Goal: Information Seeking & Learning: Learn about a topic

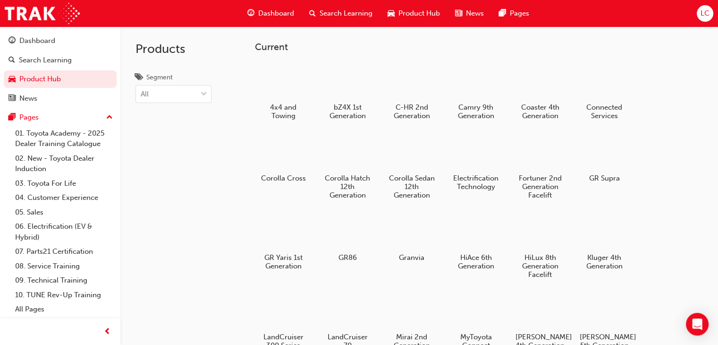
click at [63, 50] on button "Dashboard Search Learning Product Hub News Pages" at bounding box center [60, 69] width 113 height 78
click at [66, 42] on div "Dashboard" at bounding box center [60, 41] width 103 height 12
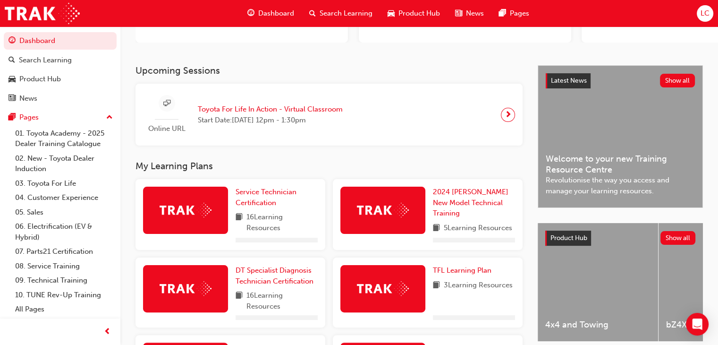
scroll to position [189, 0]
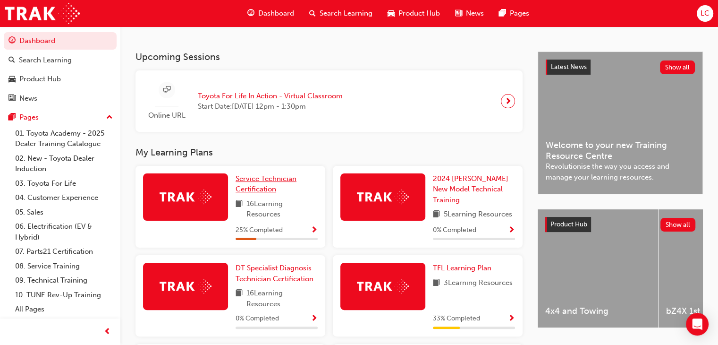
click at [257, 146] on div "Upcoming Sessions Online URL Toyota For Life In Action - Virtual Classroom Star…" at bounding box center [337, 289] width 402 height 476
click at [252, 186] on link "Service Technician Certification" at bounding box center [277, 183] width 82 height 21
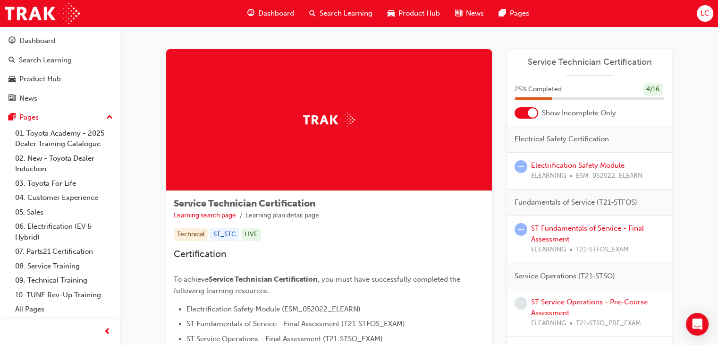
scroll to position [47, 0]
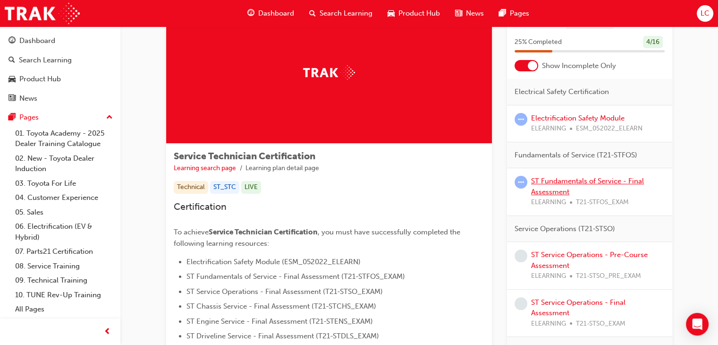
click at [629, 181] on link "ST Fundamentals of Service - Final Assessment" at bounding box center [587, 186] width 113 height 19
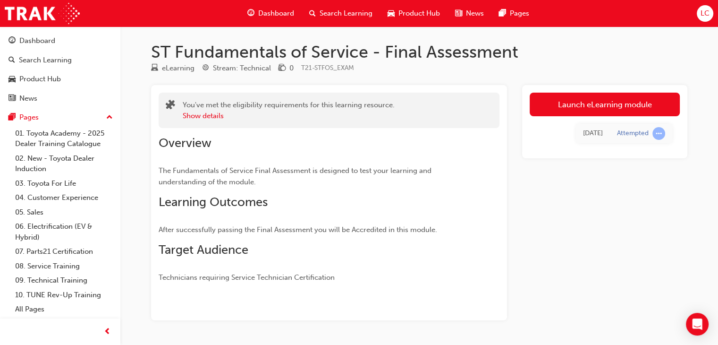
scroll to position [29, 0]
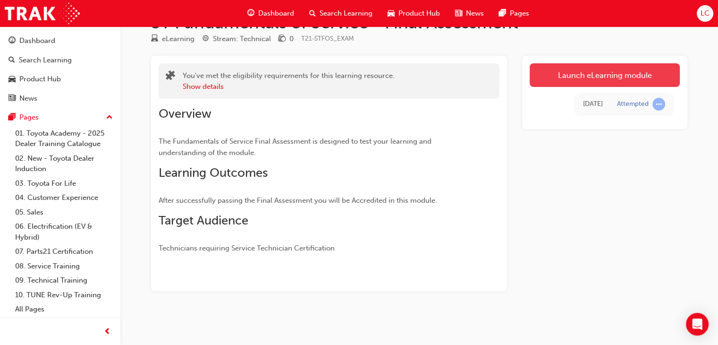
click at [570, 68] on link "Launch eLearning module" at bounding box center [605, 75] width 150 height 24
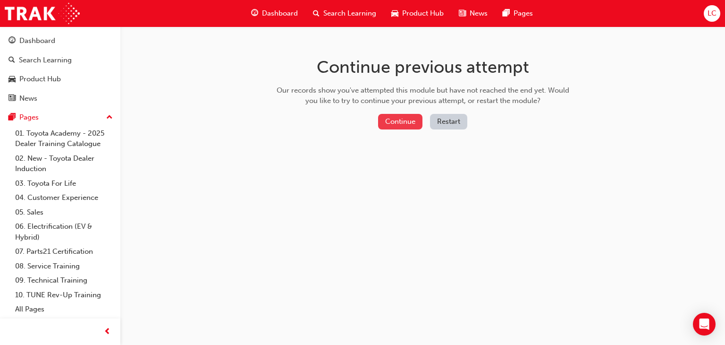
click at [412, 117] on button "Continue" at bounding box center [400, 122] width 44 height 16
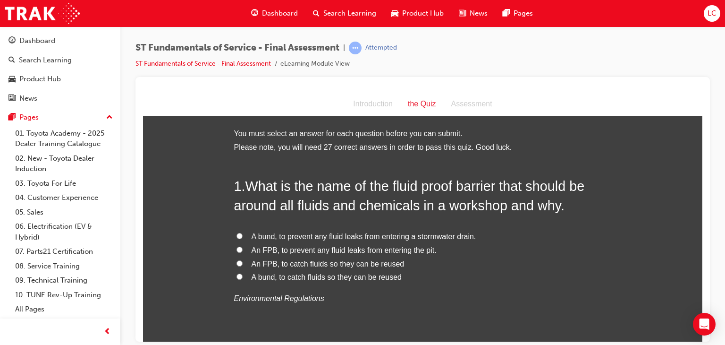
scroll to position [47, 0]
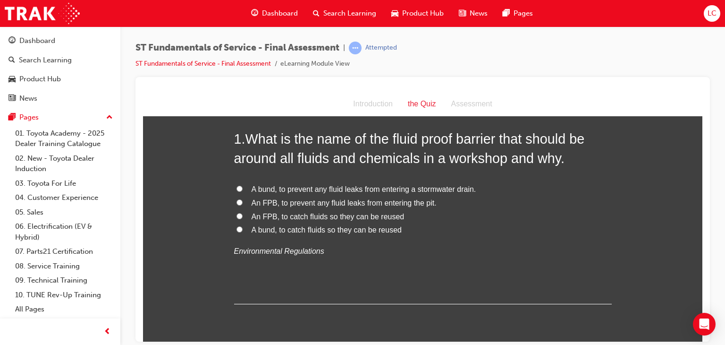
click at [237, 187] on input "A bund, to prevent any fluid leaks from entering a stormwater drain." at bounding box center [240, 188] width 6 height 6
radio input "true"
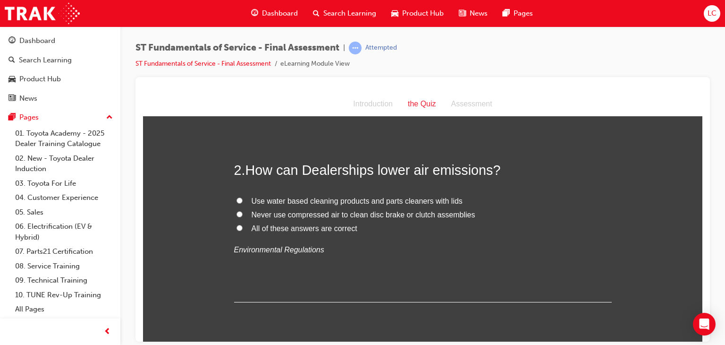
scroll to position [189, 0]
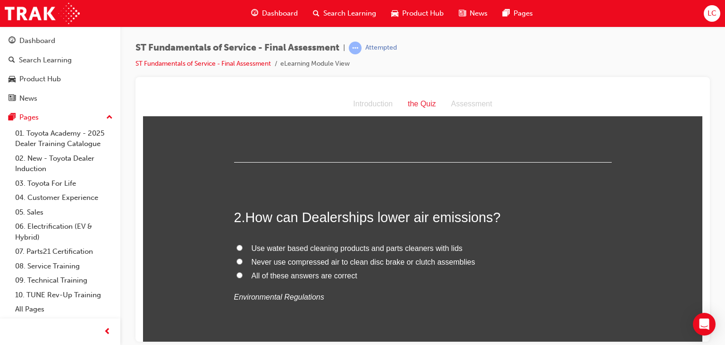
click at [238, 274] on input "All of these answers are correct" at bounding box center [240, 275] width 6 height 6
radio input "true"
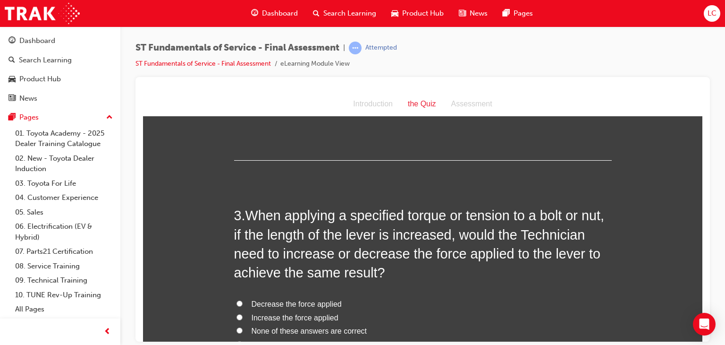
scroll to position [425, 0]
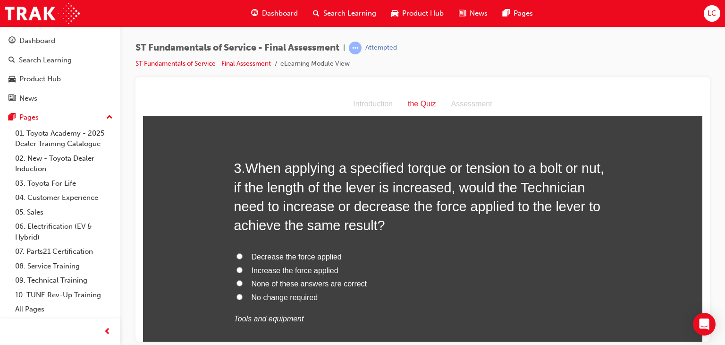
click at [238, 255] on input "Decrease the force applied" at bounding box center [240, 256] width 6 height 6
radio input "true"
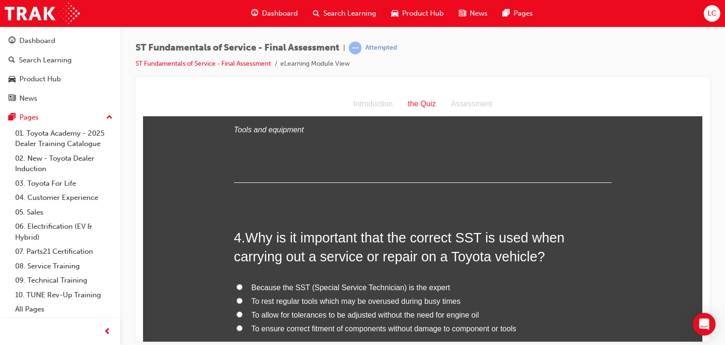
scroll to position [661, 0]
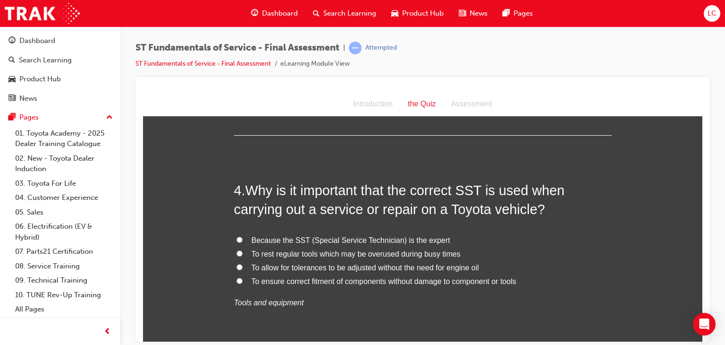
click at [237, 278] on input "To ensure correct fitment of components without damage to component or tools" at bounding box center [240, 280] width 6 height 6
radio input "true"
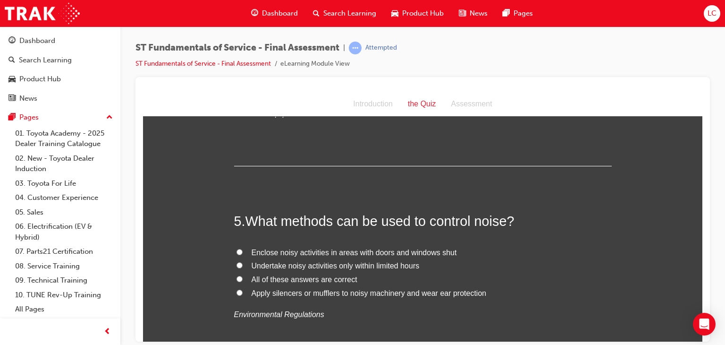
scroll to position [897, 0]
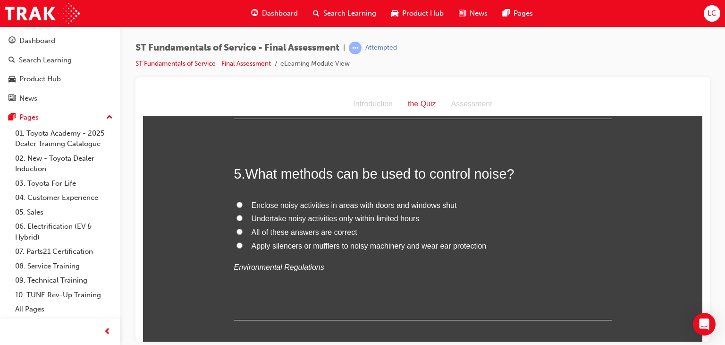
click at [237, 228] on input "All of these answers are correct" at bounding box center [240, 231] width 6 height 6
radio input "true"
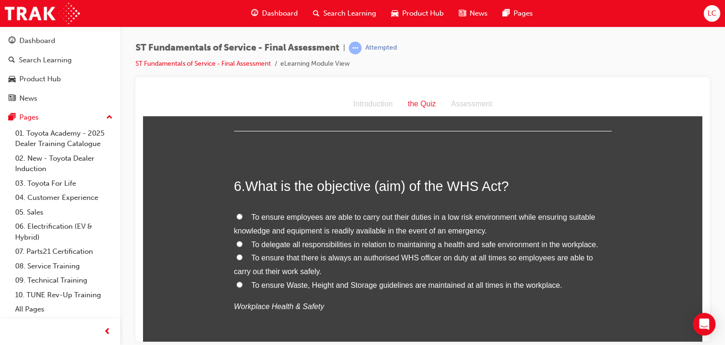
scroll to position [1133, 0]
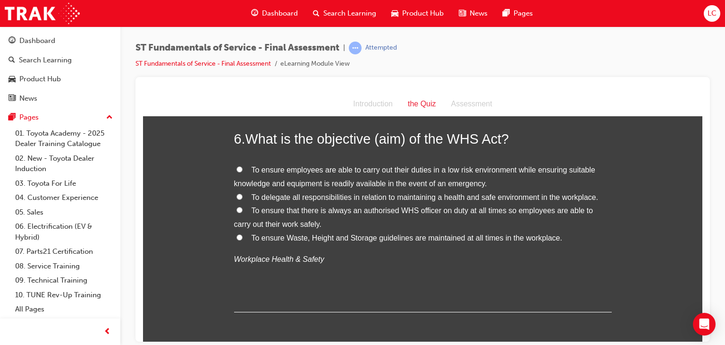
click at [238, 167] on input "To ensure employees are able to carry out their duties in a low risk environmen…" at bounding box center [240, 169] width 6 height 6
radio input "true"
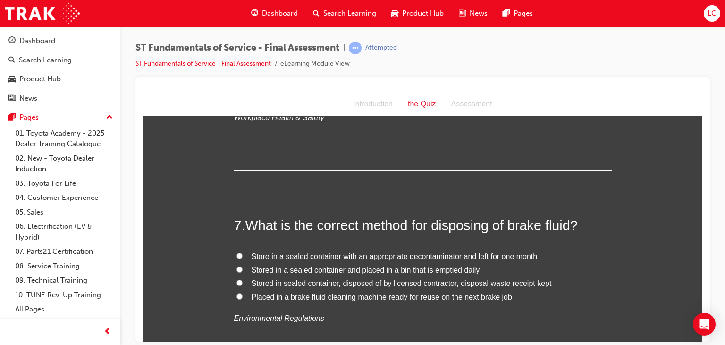
scroll to position [1322, 0]
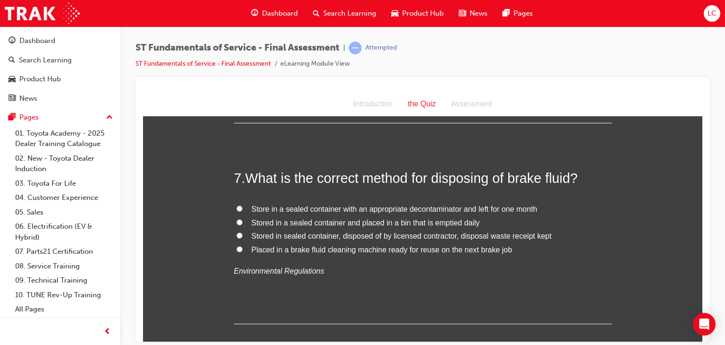
click at [237, 234] on input "Stored in sealed container, disposed of by licensed contractor, disposal waste …" at bounding box center [240, 235] width 6 height 6
radio input "true"
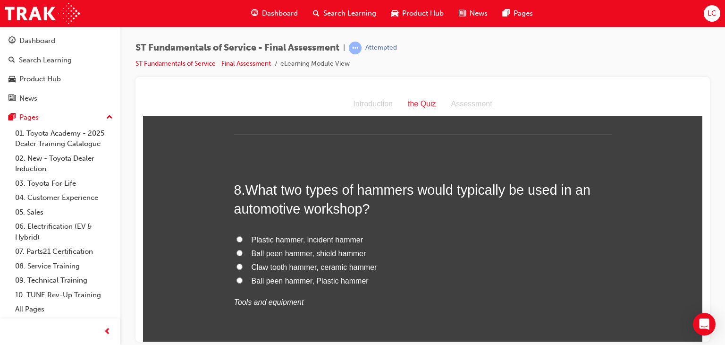
scroll to position [1558, 0]
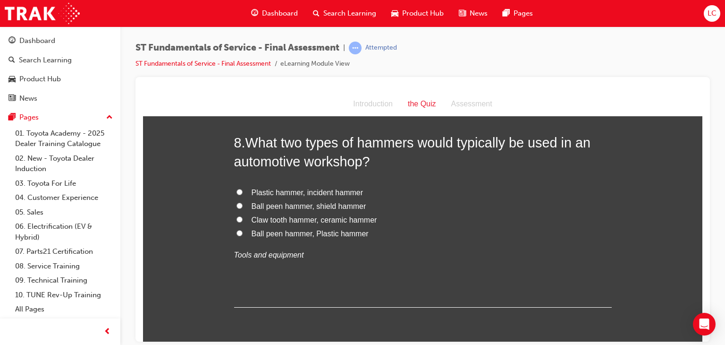
click at [237, 202] on input "Ball peen hammer, shield hammer" at bounding box center [240, 205] width 6 height 6
radio input "true"
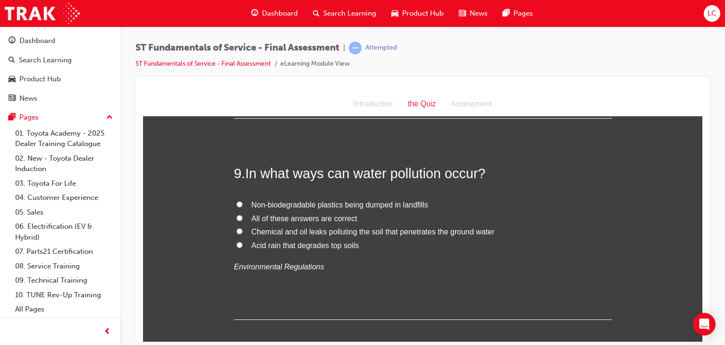
scroll to position [1795, 0]
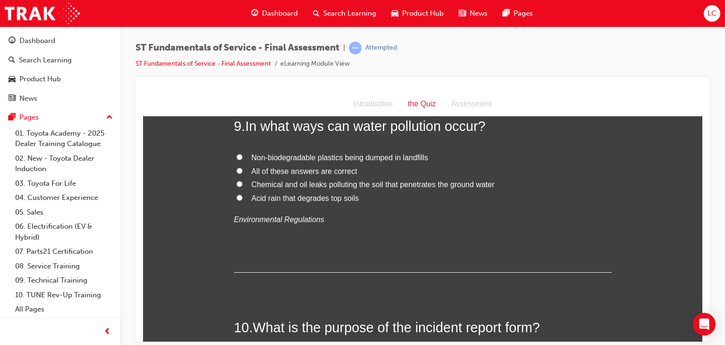
click at [238, 168] on input "All of these answers are correct" at bounding box center [240, 170] width 6 height 6
radio input "true"
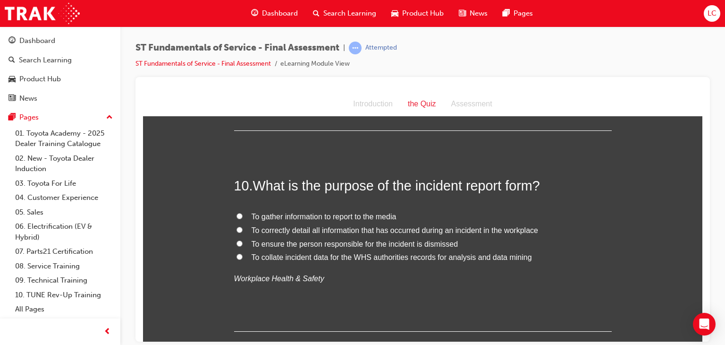
scroll to position [1984, 0]
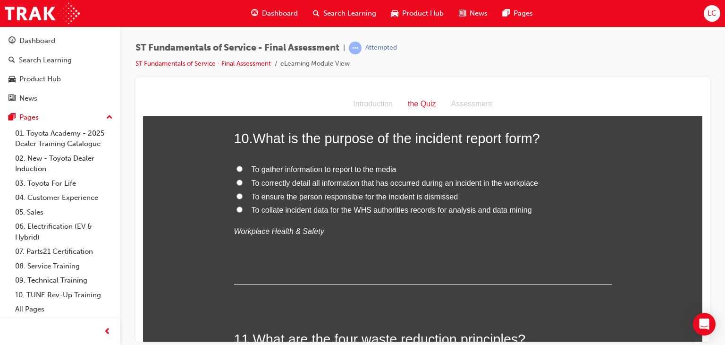
click at [237, 179] on input "To correctly detail all information that has occurred during an incident in the…" at bounding box center [240, 182] width 6 height 6
radio input "true"
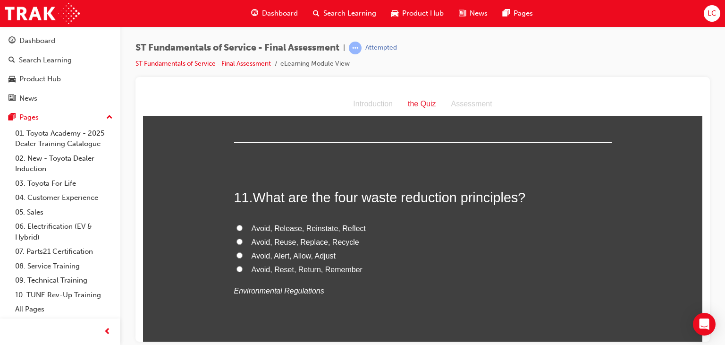
scroll to position [2172, 0]
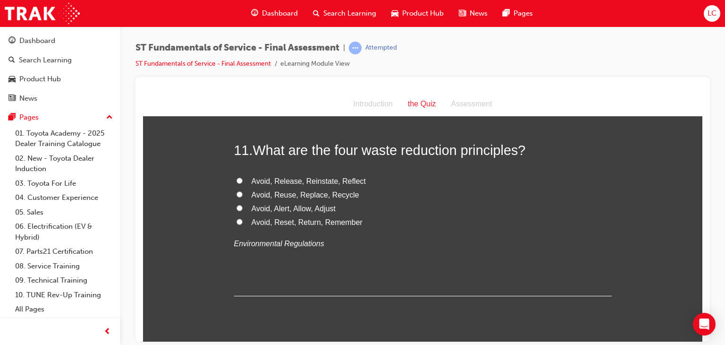
click at [237, 194] on input "Avoid, Reuse, Replace, Recycle" at bounding box center [240, 194] width 6 height 6
radio input "true"
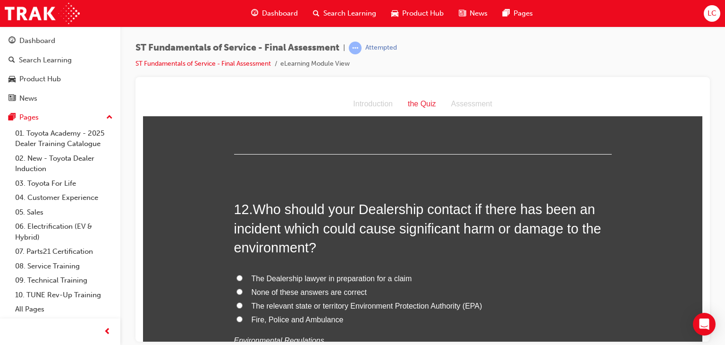
scroll to position [2361, 0]
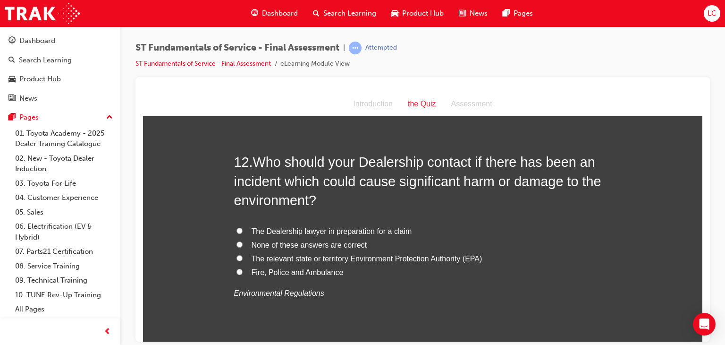
click at [237, 256] on input "The relevant state or territory Environment Protection Authority (EPA)" at bounding box center [240, 258] width 6 height 6
radio input "true"
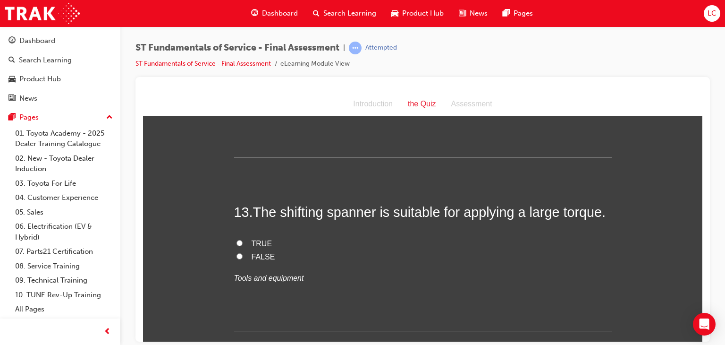
scroll to position [2597, 0]
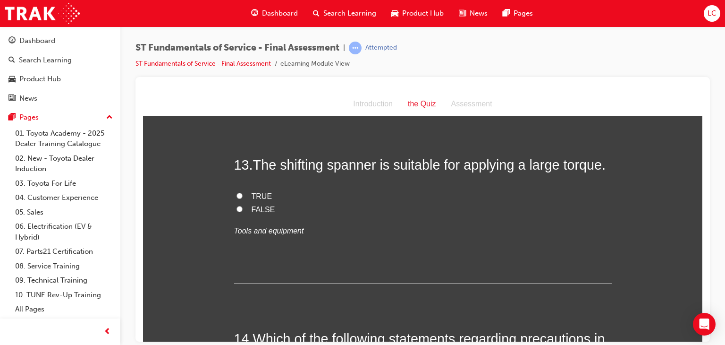
click at [237, 209] on input "FALSE" at bounding box center [240, 208] width 6 height 6
radio input "true"
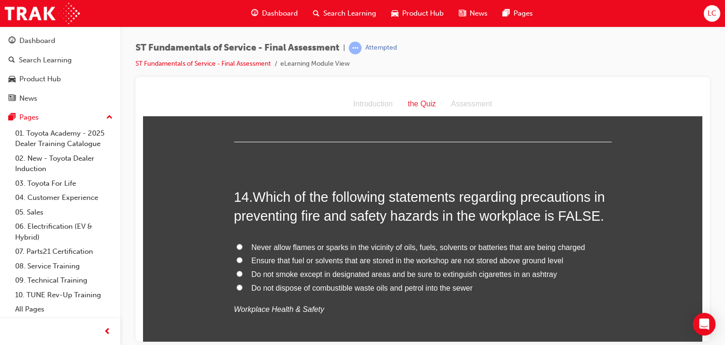
scroll to position [2786, 0]
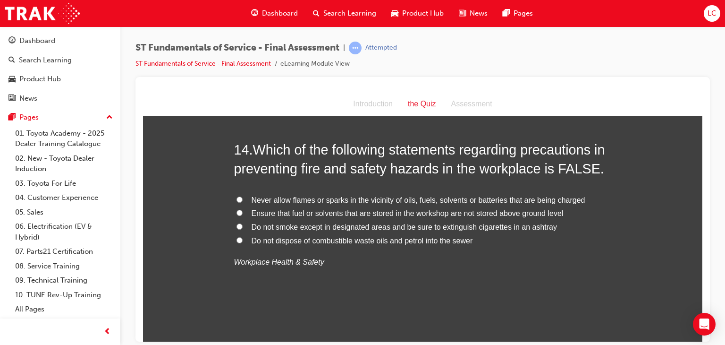
click at [237, 196] on input "Never allow flames or sparks in the vicinity of oils, fuels, solvents or batter…" at bounding box center [240, 199] width 6 height 6
radio input "true"
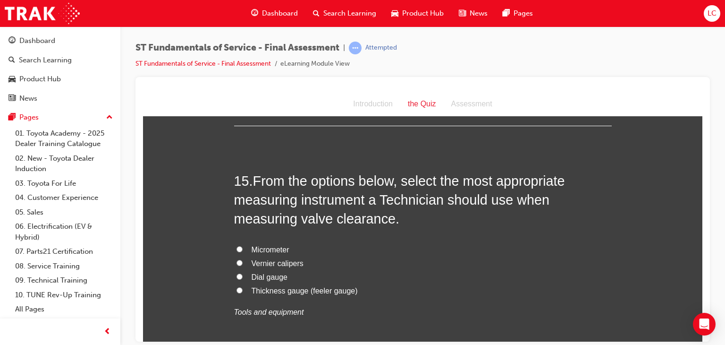
scroll to position [3022, 0]
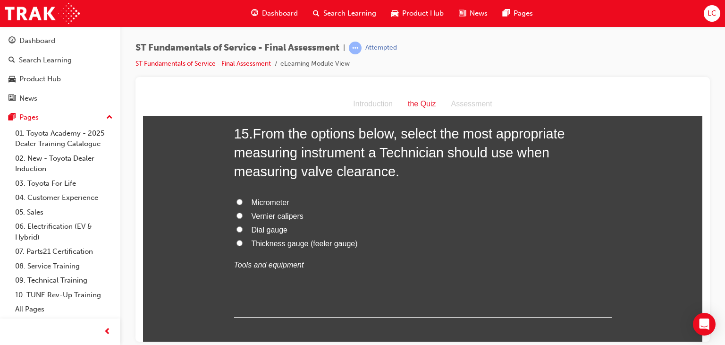
click at [237, 241] on input "Thickness gauge (feeler gauge)" at bounding box center [240, 242] width 6 height 6
radio input "true"
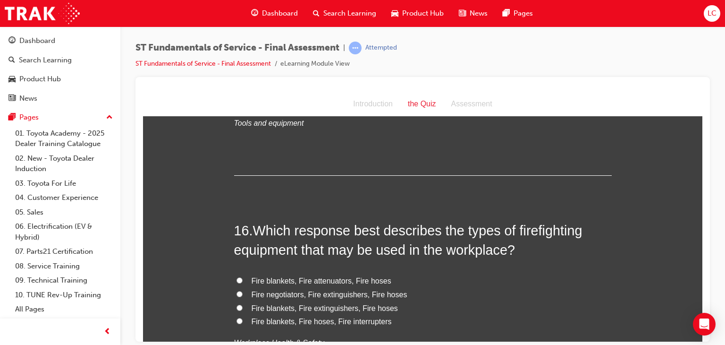
scroll to position [3259, 0]
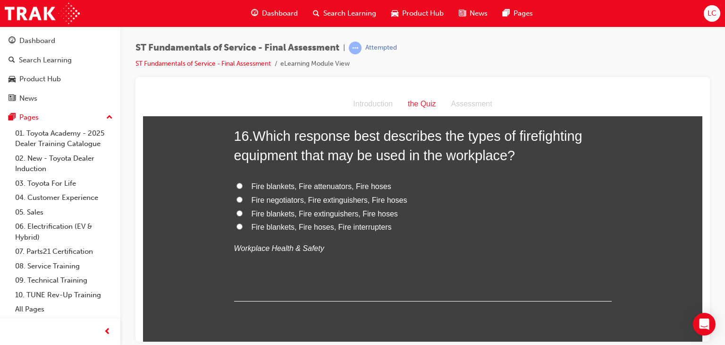
click at [237, 210] on input "Fire blankets, Fire extinguishers, Fire hoses" at bounding box center [240, 213] width 6 height 6
radio input "true"
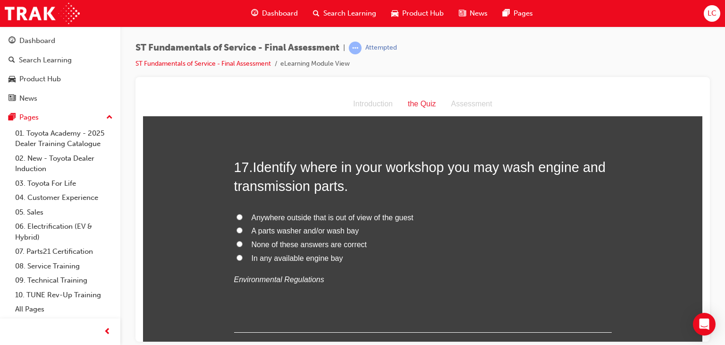
click at [237, 243] on input "None of these answers are correct" at bounding box center [240, 243] width 6 height 6
radio input "true"
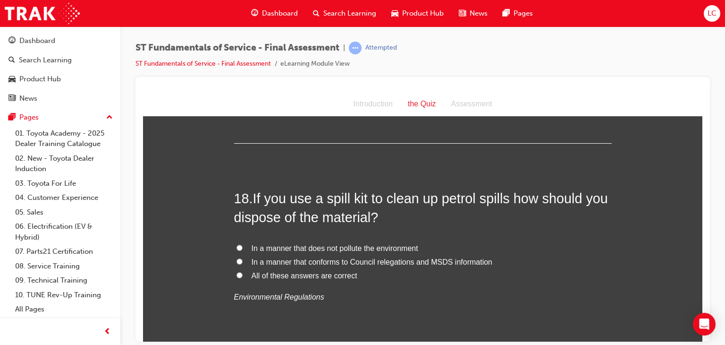
click at [237, 273] on input "All of these answers are correct" at bounding box center [240, 275] width 6 height 6
radio input "true"
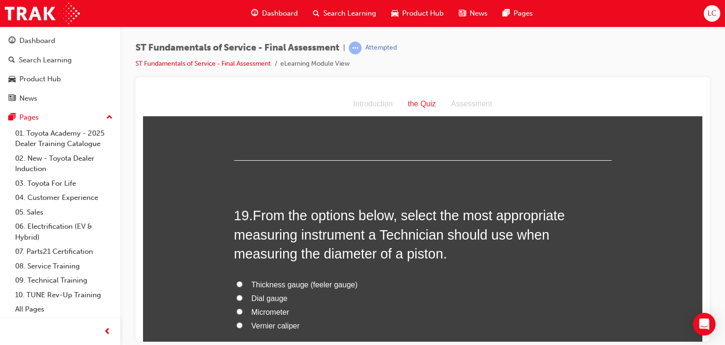
scroll to position [3873, 0]
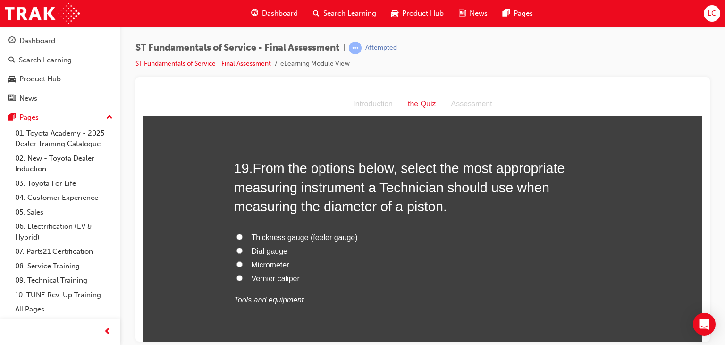
click at [236, 272] on label "Vernier caliper" at bounding box center [423, 279] width 378 height 14
click at [237, 274] on input "Vernier caliper" at bounding box center [240, 277] width 6 height 6
radio input "true"
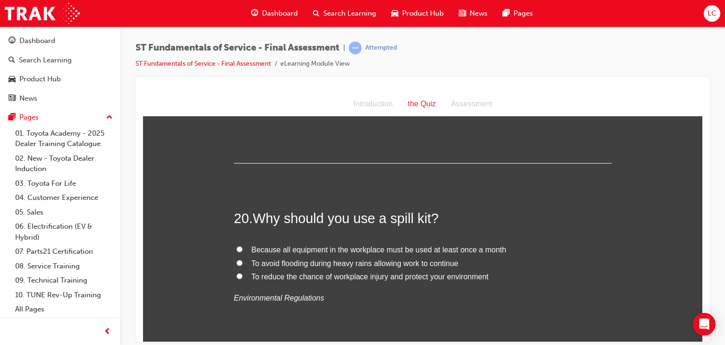
scroll to position [4109, 0]
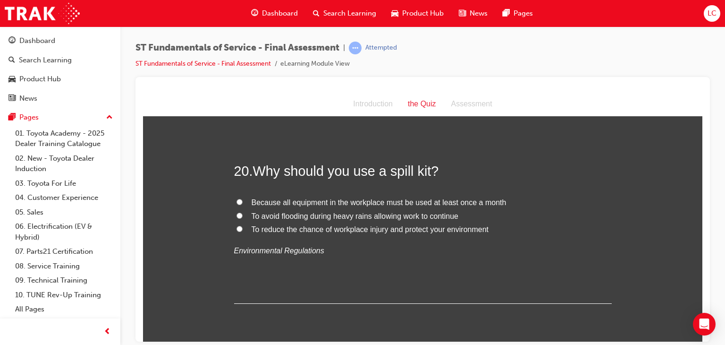
click at [237, 225] on input "To reduce the chance of workplace injury and protect your environment" at bounding box center [240, 228] width 6 height 6
radio input "true"
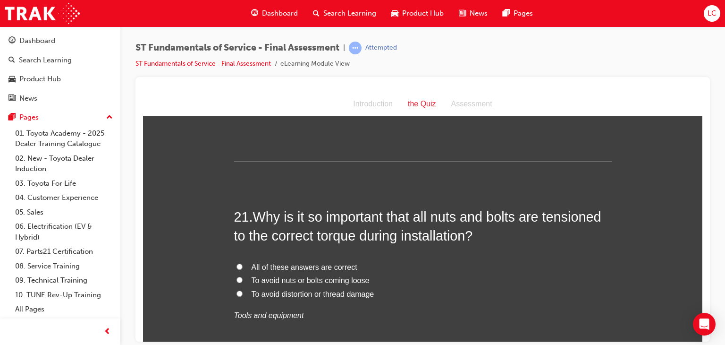
scroll to position [4298, 0]
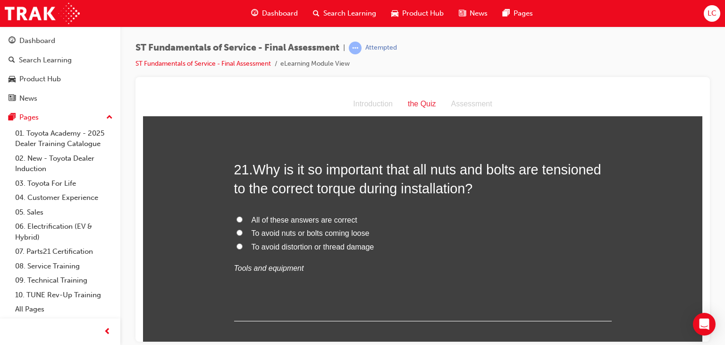
click at [237, 216] on input "All of these answers are correct" at bounding box center [240, 219] width 6 height 6
radio input "true"
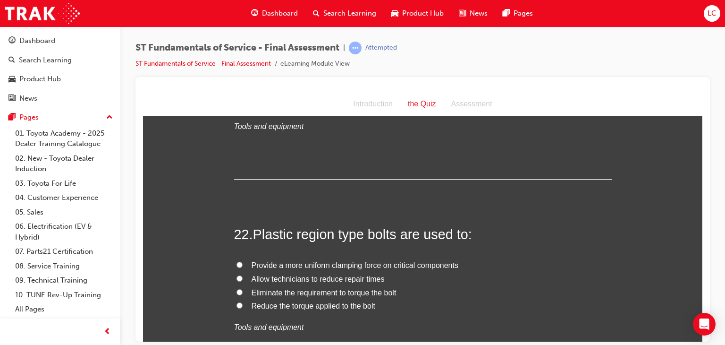
scroll to position [4487, 0]
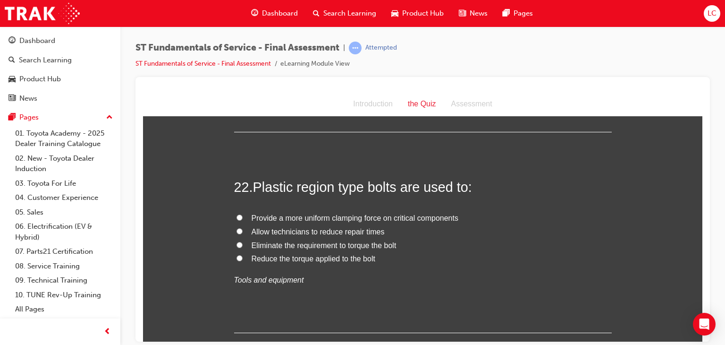
click at [242, 213] on label "Provide a more uniform clamping force on critical components" at bounding box center [423, 218] width 378 height 14
click at [242, 214] on input "Provide a more uniform clamping force on critical components" at bounding box center [240, 217] width 6 height 6
radio input "true"
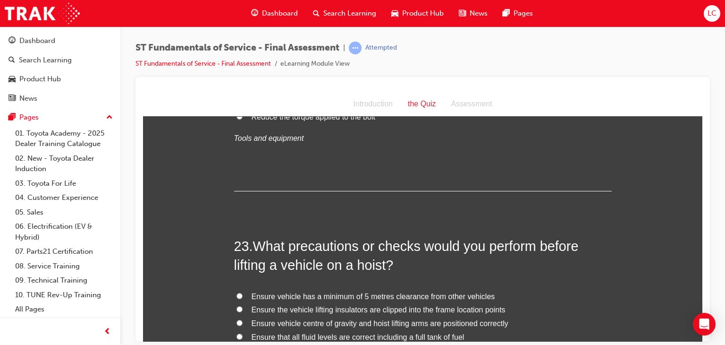
scroll to position [4675, 0]
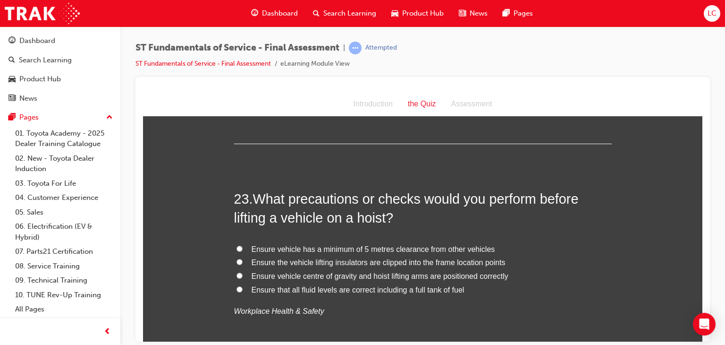
click at [234, 272] on label "Ensure vehicle centre of gravity and hoist lifting arms are positioned correctly" at bounding box center [423, 276] width 378 height 14
click at [237, 272] on input "Ensure vehicle centre of gravity and hoist lifting arms are positioned correctly" at bounding box center [240, 275] width 6 height 6
radio input "true"
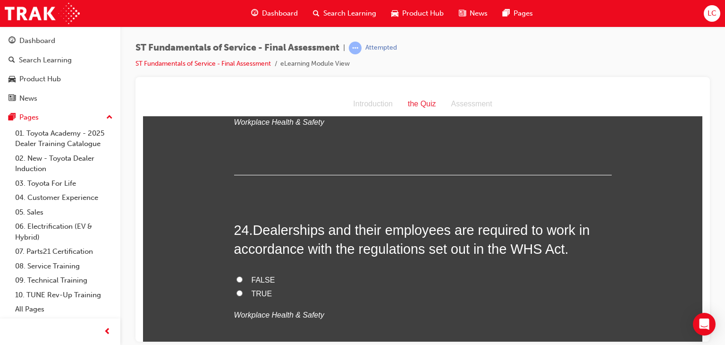
scroll to position [4912, 0]
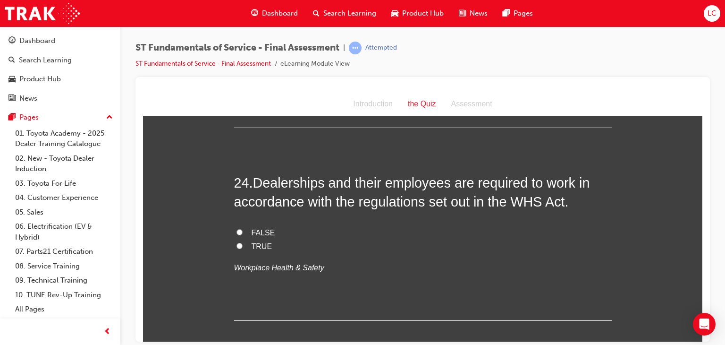
click at [240, 242] on label "TRUE" at bounding box center [423, 246] width 378 height 14
click at [240, 242] on input "TRUE" at bounding box center [240, 245] width 6 height 6
radio input "true"
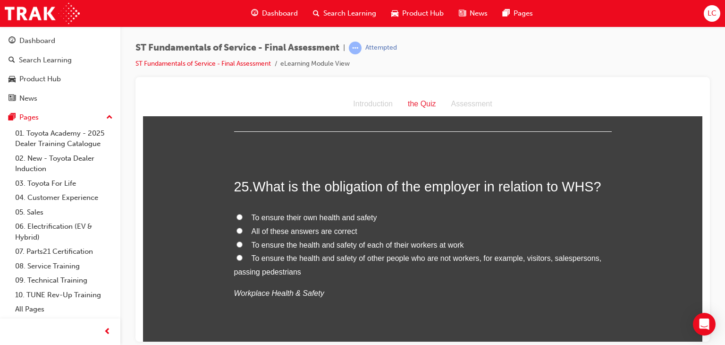
click at [237, 227] on input "All of these answers are correct" at bounding box center [240, 230] width 6 height 6
radio input "true"
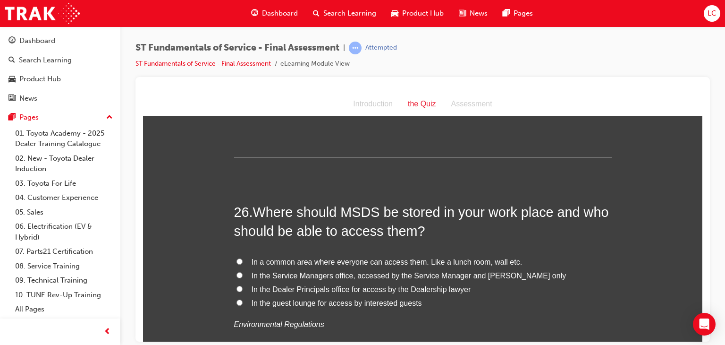
scroll to position [5337, 0]
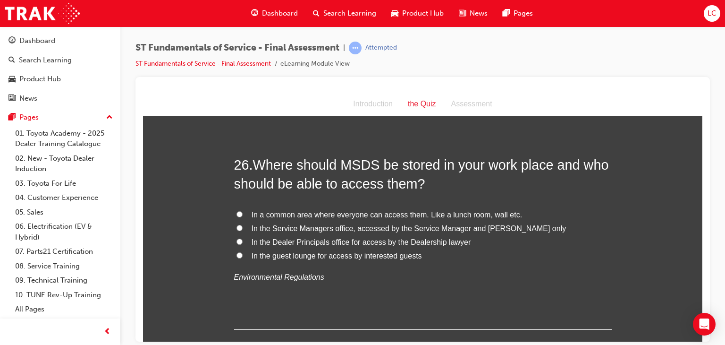
click at [237, 212] on input "In a common area where everyone can access them. Like a lunch room, wall etc." at bounding box center [240, 214] width 6 height 6
radio input "true"
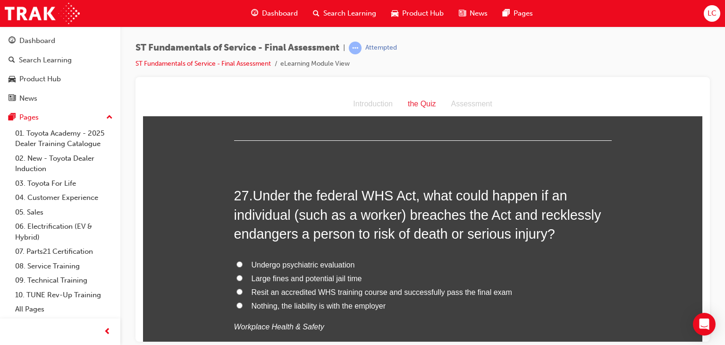
scroll to position [5573, 0]
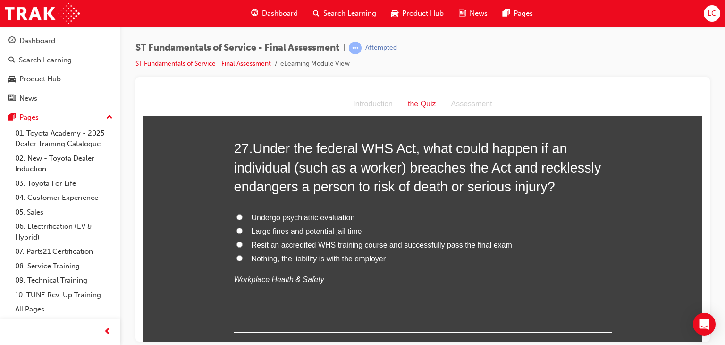
click at [234, 231] on label "Large fines and potential jail time" at bounding box center [423, 231] width 378 height 14
click at [237, 231] on input "Large fines and potential jail time" at bounding box center [240, 230] width 6 height 6
radio input "true"
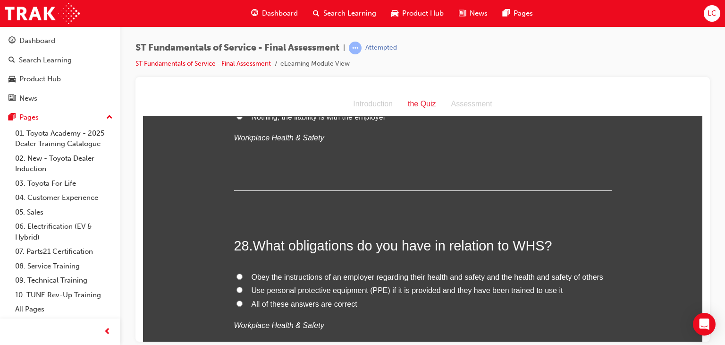
scroll to position [5762, 0]
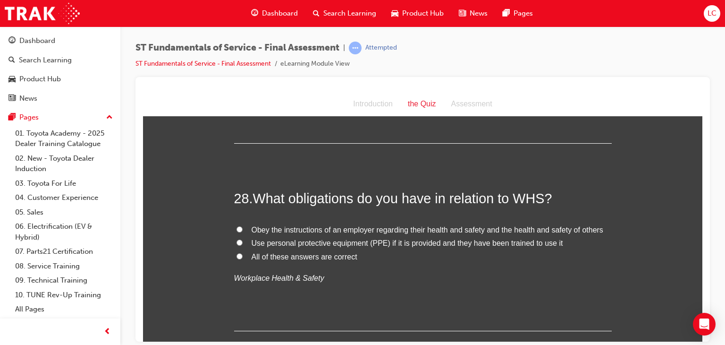
click at [237, 255] on input "All of these answers are correct" at bounding box center [240, 256] width 6 height 6
radio input "true"
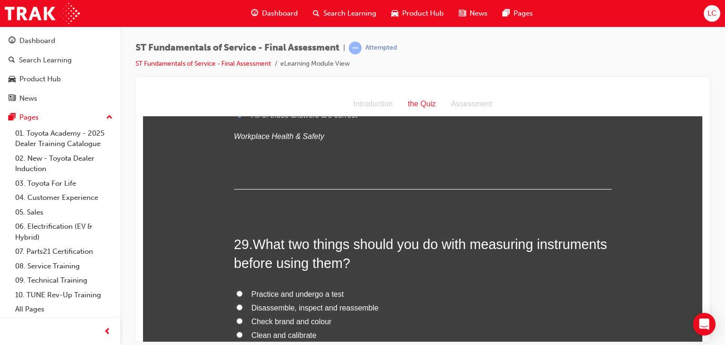
scroll to position [5951, 0]
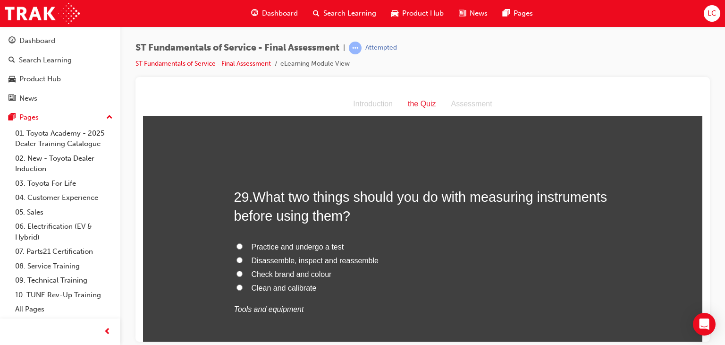
click at [237, 285] on input "Clean and calibrate" at bounding box center [240, 287] width 6 height 6
radio input "true"
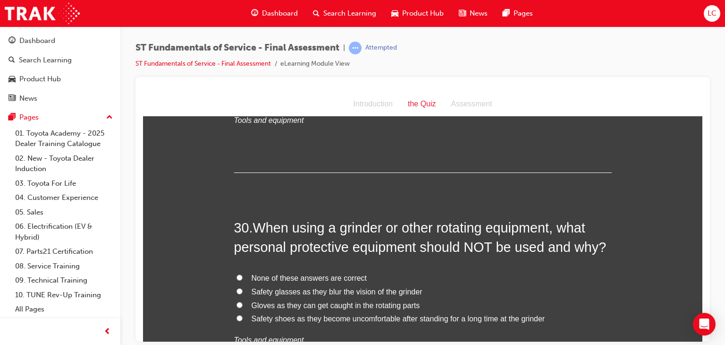
scroll to position [6187, 0]
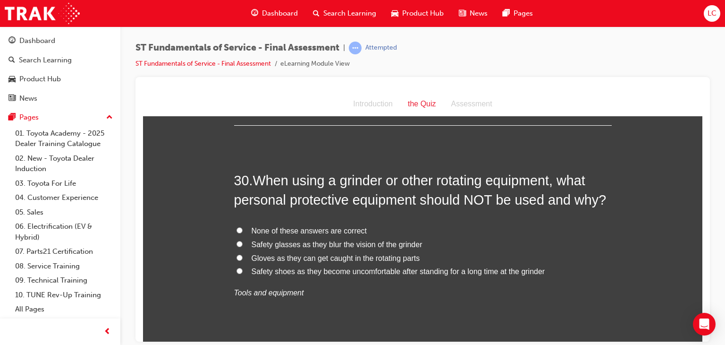
click at [237, 240] on input "Safety glasses as they blur the vision of the grinder" at bounding box center [240, 243] width 6 height 6
radio input "true"
click at [237, 227] on input "None of these answers are correct" at bounding box center [240, 230] width 6 height 6
radio input "true"
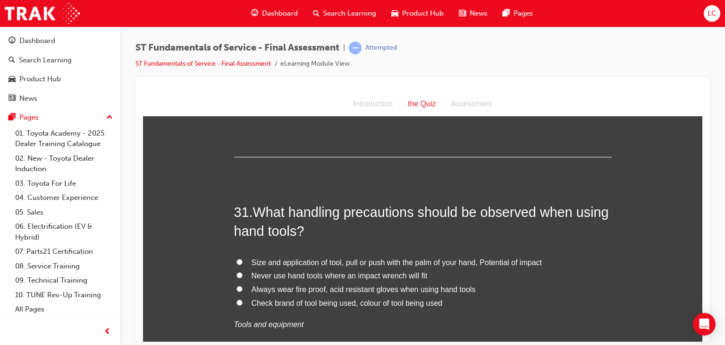
scroll to position [6422, 0]
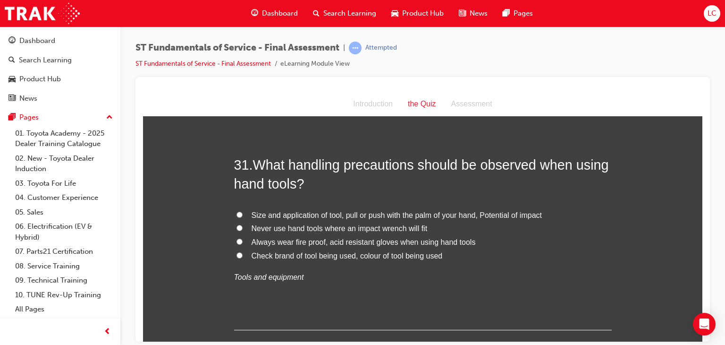
click at [237, 211] on input "Size and application of tool, pull or push with the palm of your hand, Potentia…" at bounding box center [240, 214] width 6 height 6
radio input "true"
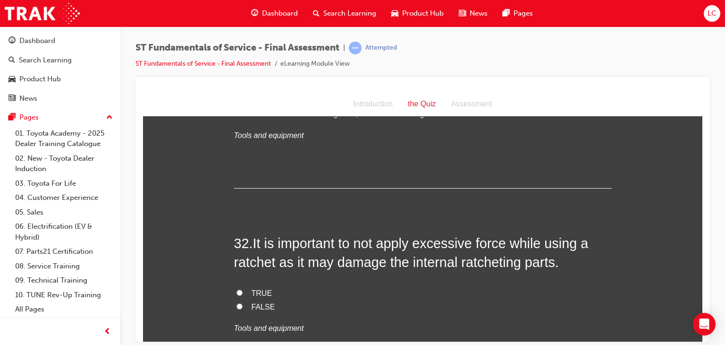
scroll to position [6611, 0]
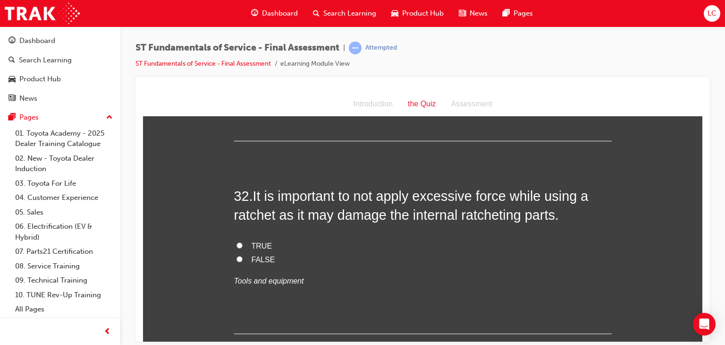
click at [237, 242] on input "TRUE" at bounding box center [240, 245] width 6 height 6
radio input "true"
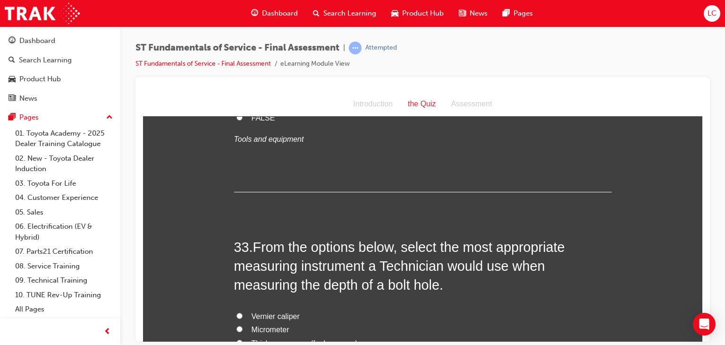
scroll to position [6847, 0]
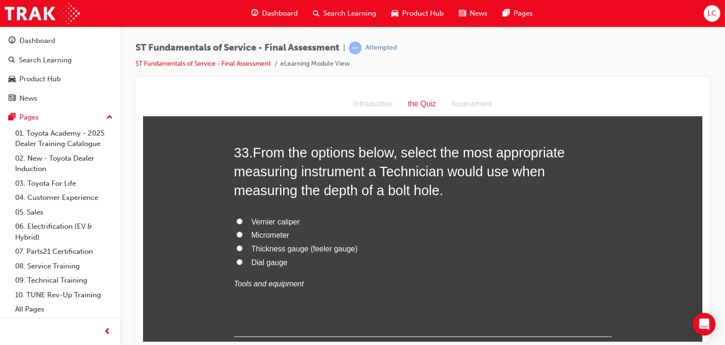
click at [237, 219] on input "Vernier caliper" at bounding box center [240, 221] width 6 height 6
radio input "true"
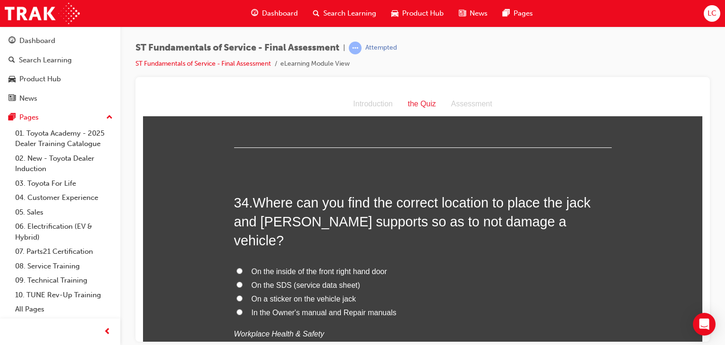
click at [237, 308] on input "In the Owner's manual and Repair manuals" at bounding box center [240, 311] width 6 height 6
radio input "true"
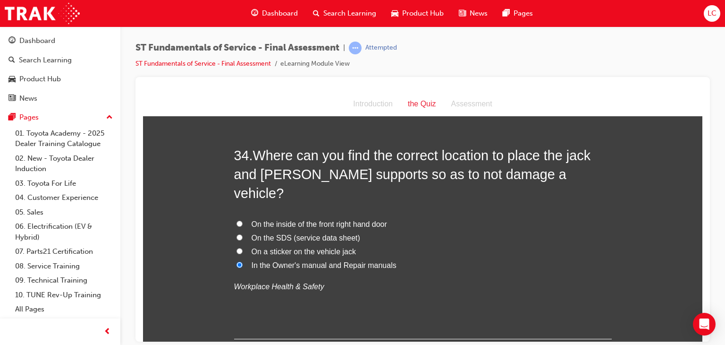
scroll to position [7131, 0]
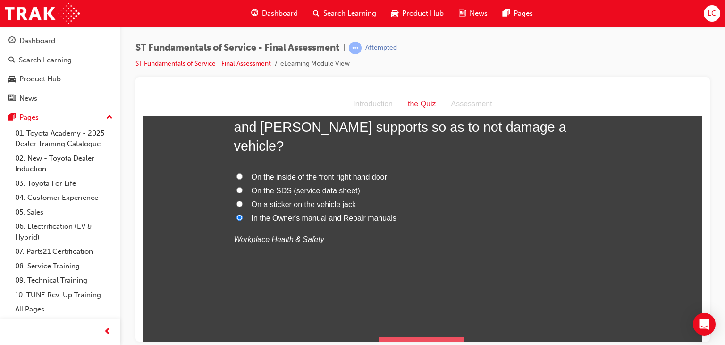
click at [393, 337] on button "Submit Answers" at bounding box center [422, 350] width 86 height 26
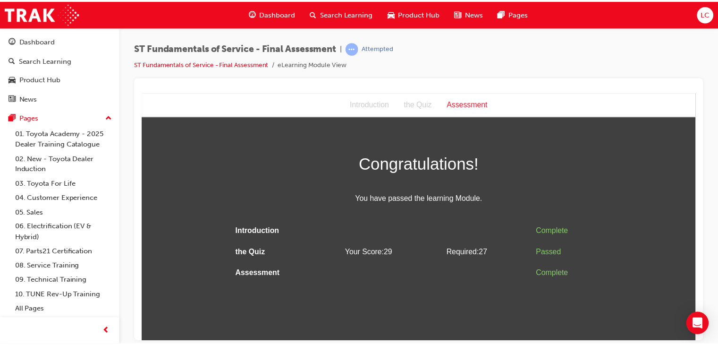
scroll to position [0, 0]
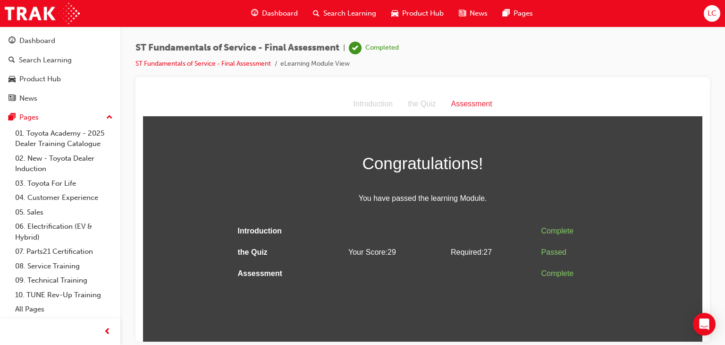
click at [557, 272] on div "Complete" at bounding box center [575, 273] width 67 height 14
click at [556, 247] on div "Passed" at bounding box center [575, 252] width 67 height 14
click at [555, 234] on div "Complete" at bounding box center [575, 231] width 67 height 14
click at [620, 242] on div "Congratulations! You have passed the learning Module. Introduction Complete the…" at bounding box center [423, 216] width 560 height 135
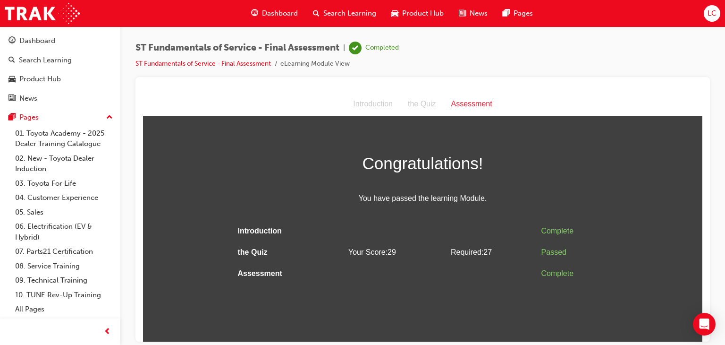
click at [476, 103] on div "Assessment" at bounding box center [472, 104] width 56 height 14
click at [433, 99] on div "the Quiz" at bounding box center [421, 104] width 43 height 14
drag, startPoint x: 429, startPoint y: 100, endPoint x: 418, endPoint y: 105, distance: 11.8
click at [428, 100] on div "the Quiz" at bounding box center [421, 104] width 43 height 14
click at [412, 108] on div "the Quiz" at bounding box center [421, 104] width 43 height 14
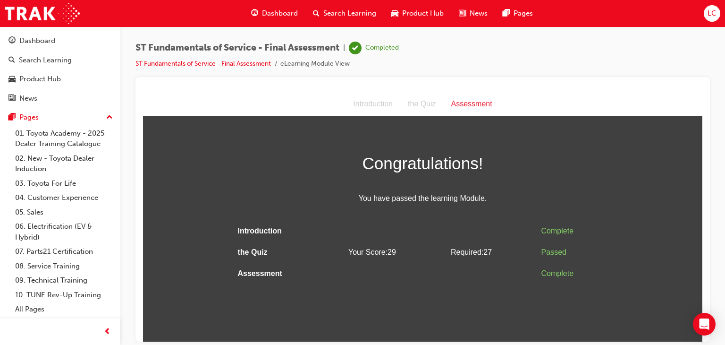
click at [389, 108] on div "Introduction" at bounding box center [373, 104] width 55 height 14
click at [464, 102] on div "Assessment" at bounding box center [472, 104] width 56 height 14
click at [382, 44] on div "Completed" at bounding box center [374, 48] width 50 height 13
click at [382, 44] on div "Completed" at bounding box center [383, 47] width 34 height 9
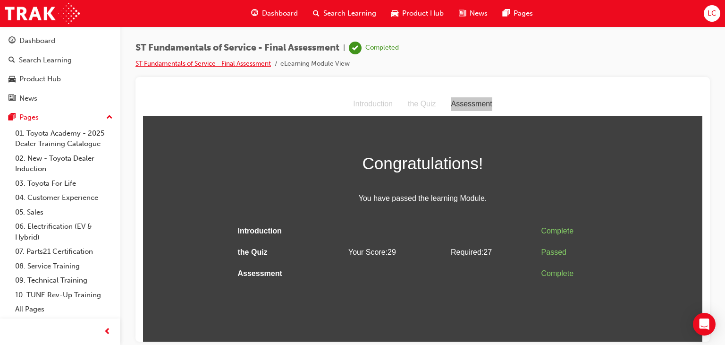
click at [221, 60] on link "ST Fundamentals of Service - Final Assessment" at bounding box center [204, 64] width 136 height 8
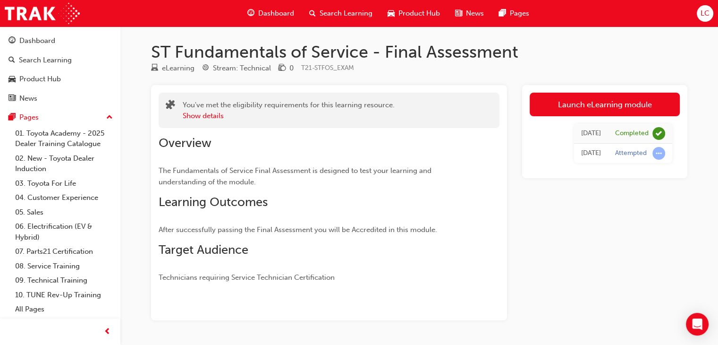
scroll to position [29, 0]
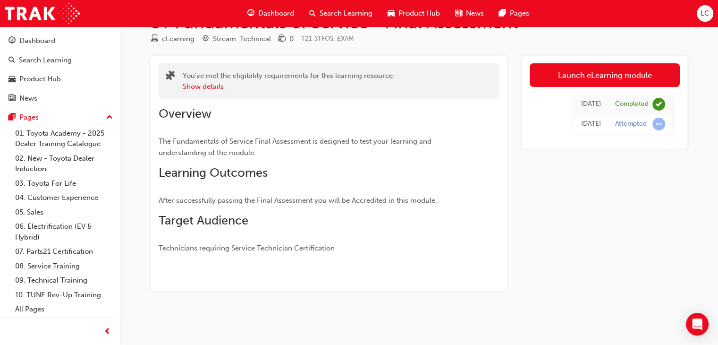
click at [207, 110] on span "Overview" at bounding box center [185, 113] width 53 height 15
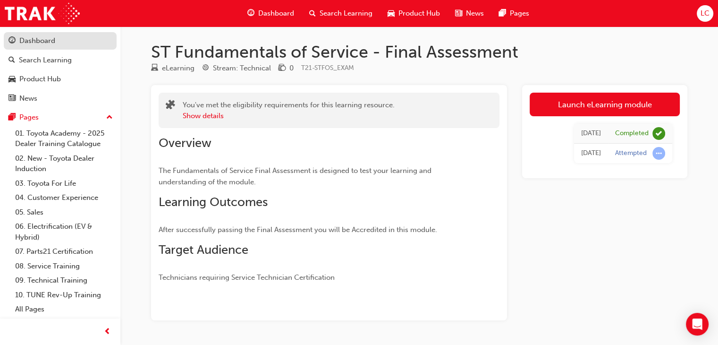
click at [32, 44] on div "Dashboard" at bounding box center [37, 40] width 36 height 11
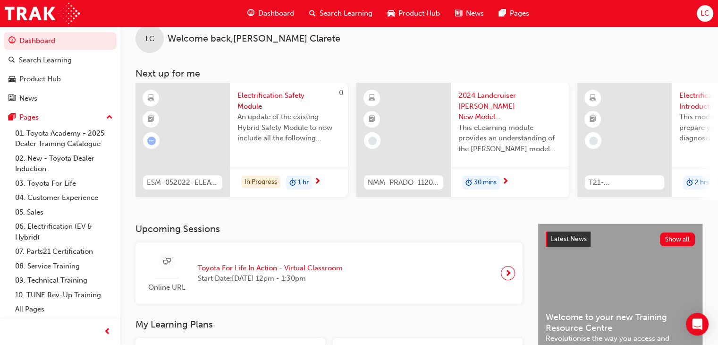
scroll to position [206, 0]
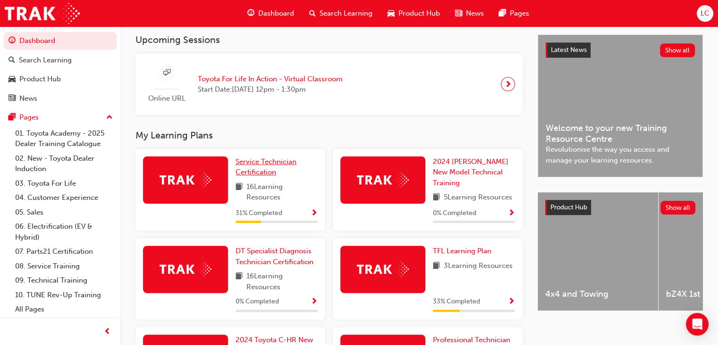
click at [263, 172] on span "Service Technician Certification" at bounding box center [266, 166] width 61 height 19
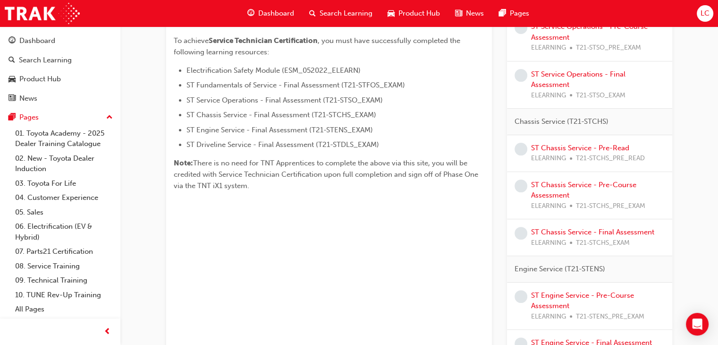
scroll to position [97, 0]
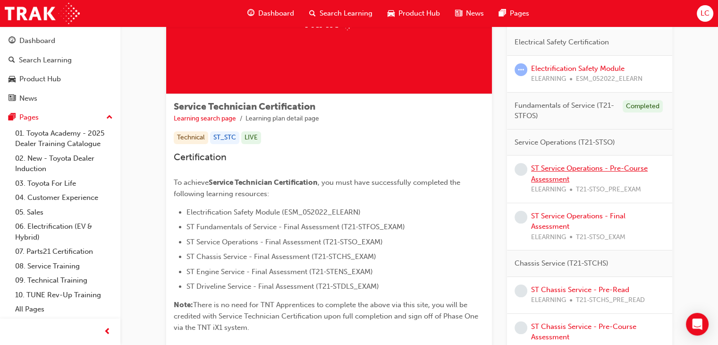
click at [561, 164] on link "ST Service Operations - Pre-Course Assessment" at bounding box center [589, 173] width 117 height 19
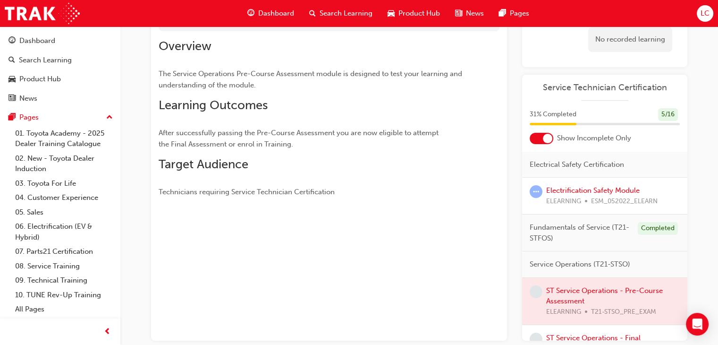
scroll to position [94, 0]
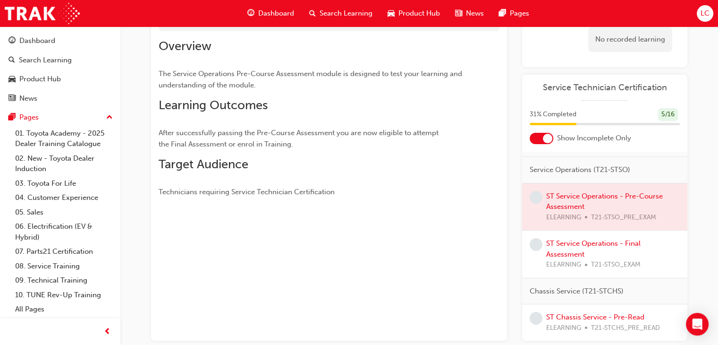
click at [578, 191] on div at bounding box center [604, 206] width 165 height 47
click at [577, 197] on div at bounding box center [604, 206] width 165 height 47
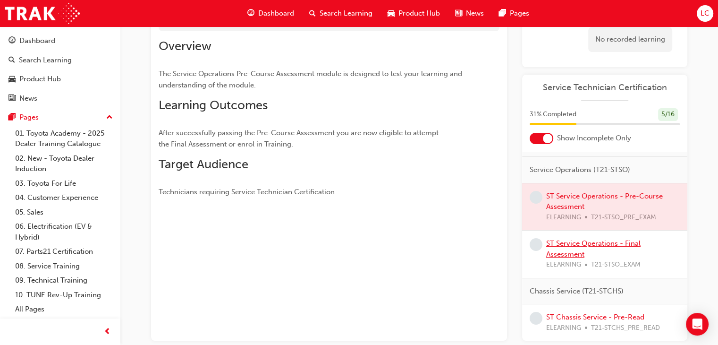
click at [578, 245] on link "ST Service Operations - Final Assessment" at bounding box center [593, 248] width 94 height 19
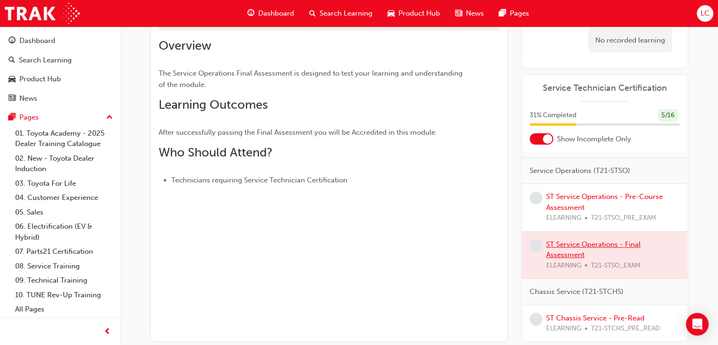
scroll to position [119, 0]
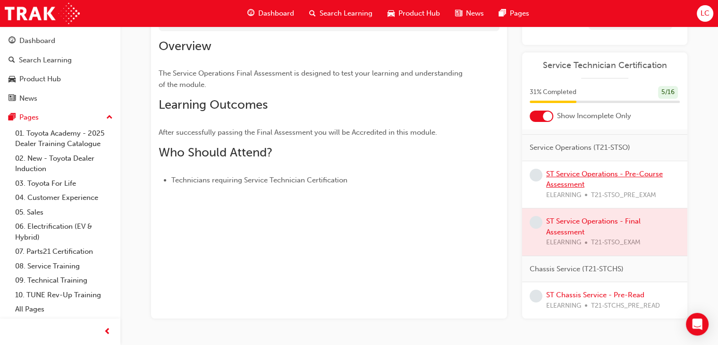
click at [564, 181] on link "ST Service Operations - Pre-Course Assessment" at bounding box center [604, 179] width 117 height 19
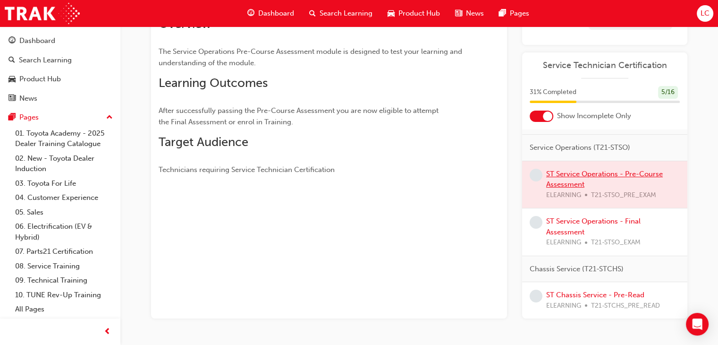
click at [564, 181] on div at bounding box center [604, 184] width 165 height 47
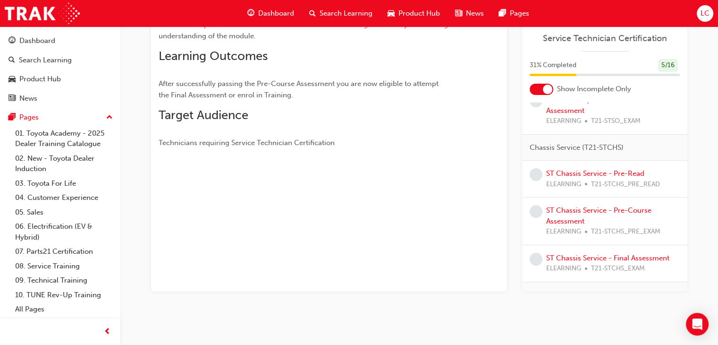
scroll to position [47, 0]
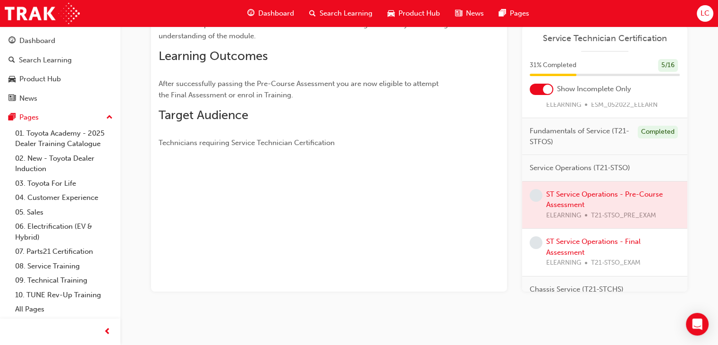
click at [571, 191] on div at bounding box center [604, 204] width 165 height 47
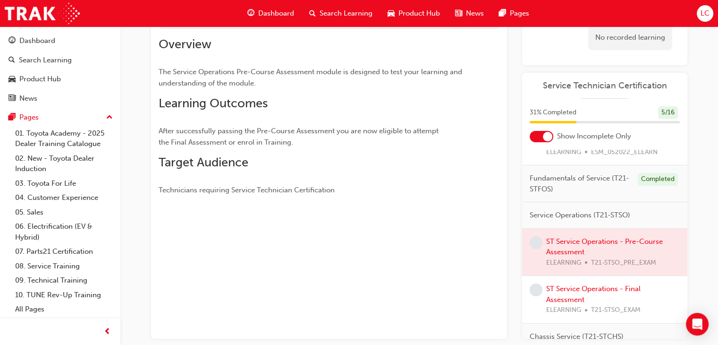
scroll to position [51, 0]
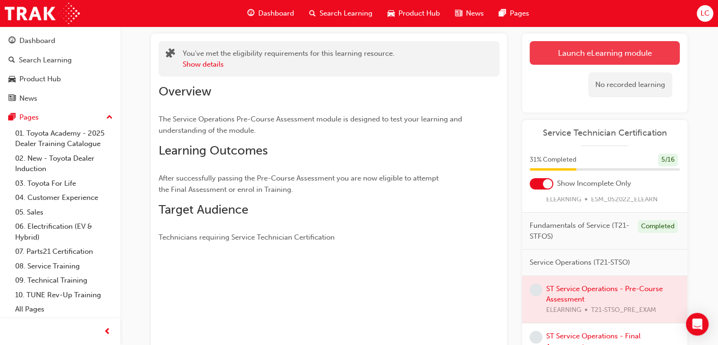
click at [555, 58] on link "Launch eLearning module" at bounding box center [605, 53] width 150 height 24
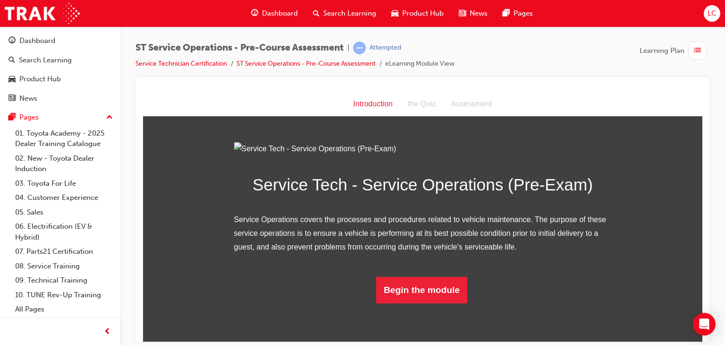
scroll to position [66, 0]
click at [433, 303] on button "Begin the module" at bounding box center [421, 289] width 91 height 26
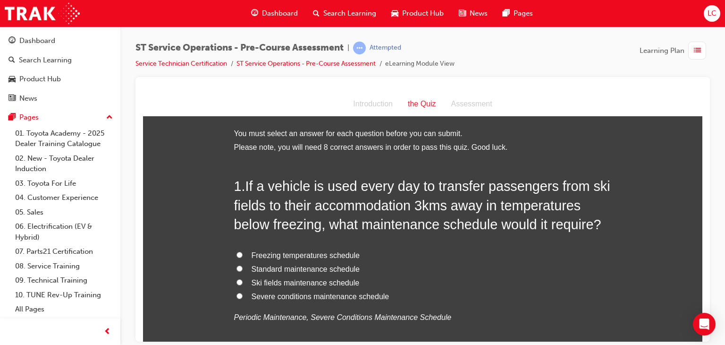
click at [237, 256] on input "Freezing temperatures schedule" at bounding box center [240, 254] width 6 height 6
radio input "true"
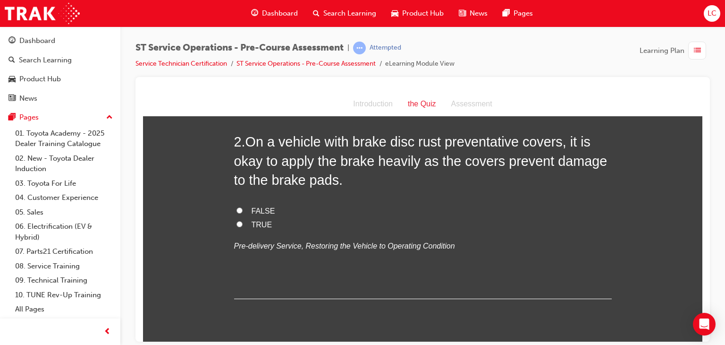
scroll to position [236, 0]
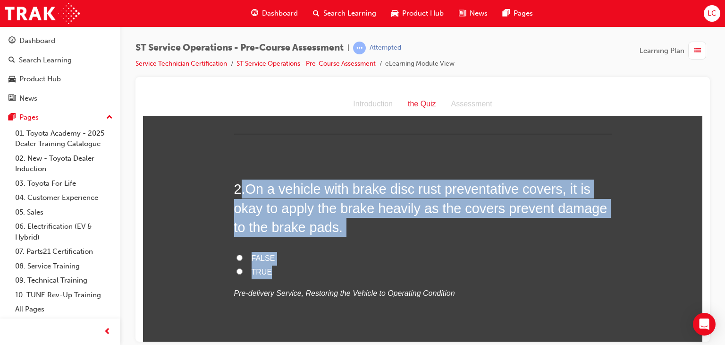
drag, startPoint x: 238, startPoint y: 187, endPoint x: 363, endPoint y: 271, distance: 150.6
click at [363, 271] on div "2 . On a vehicle with brake disc rust preventative covers, it is okay to apply …" at bounding box center [423, 262] width 378 height 166
copy div ". On a vehicle with brake disc rust preventative covers, it is okay to apply th…"
click at [237, 255] on input "FALSE" at bounding box center [240, 257] width 6 height 6
radio input "true"
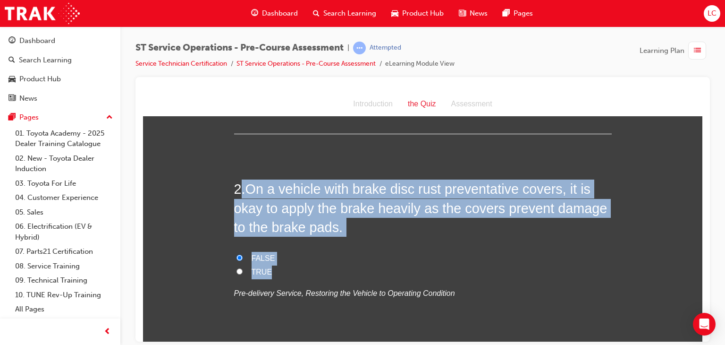
scroll to position [472, 0]
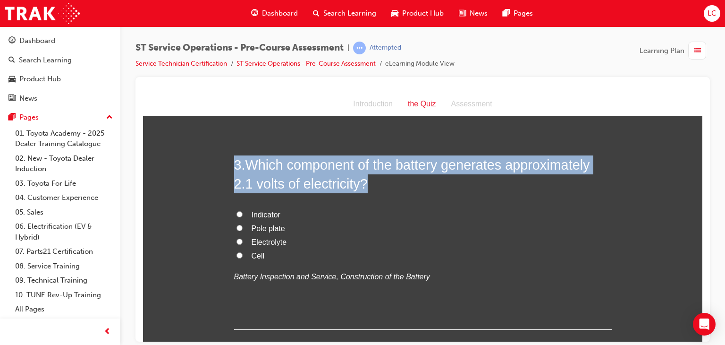
drag, startPoint x: 228, startPoint y: 159, endPoint x: 426, endPoint y: 292, distance: 239.3
copy h2 "3 . Which component of the battery generates approximately 2.1 volts of electri…"
click at [237, 253] on input "Cell" at bounding box center [240, 255] width 6 height 6
radio input "true"
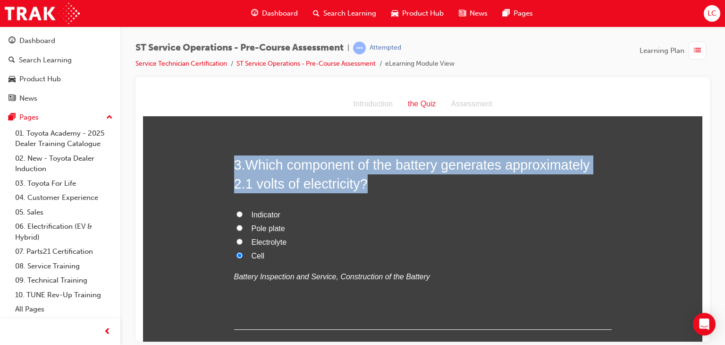
scroll to position [614, 0]
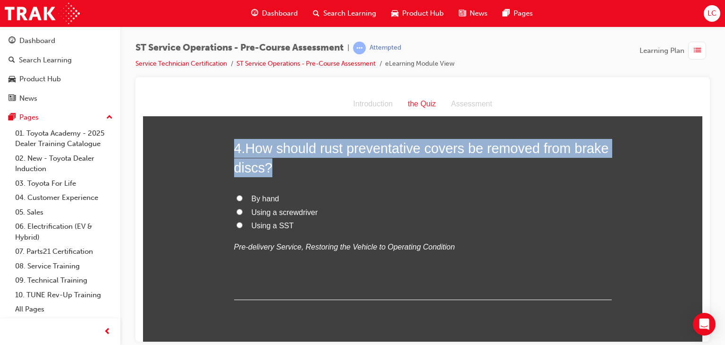
drag, startPoint x: 236, startPoint y: 148, endPoint x: 480, endPoint y: 255, distance: 266.0
copy h2 "4 . How should rust preventative covers be removed from brake discs?"
click at [237, 199] on input "By hand" at bounding box center [240, 198] width 6 height 6
radio input "true"
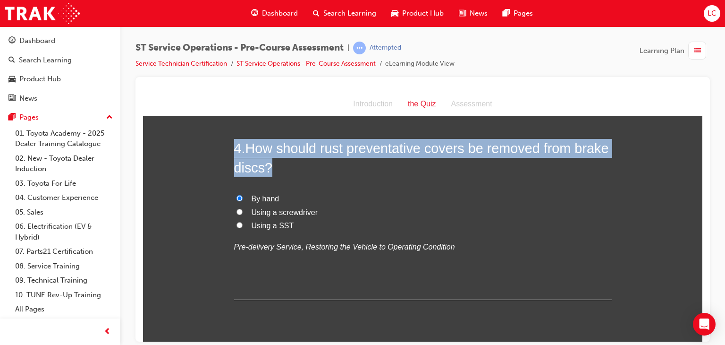
scroll to position [897, 0]
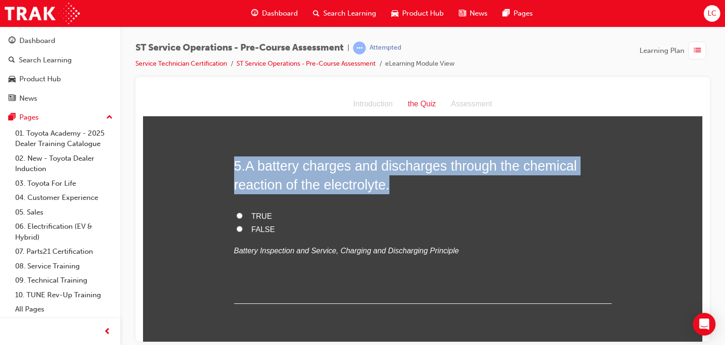
drag, startPoint x: 228, startPoint y: 162, endPoint x: 499, endPoint y: 272, distance: 292.6
click at [499, 272] on div "You must select an answer for each question before you can submit. Please note,…" at bounding box center [423, 298] width 560 height 2139
copy h2 "5 . A battery charges and discharges through the chemical reaction of the elect…"
click at [237, 213] on input "TRUE" at bounding box center [240, 215] width 6 height 6
radio input "true"
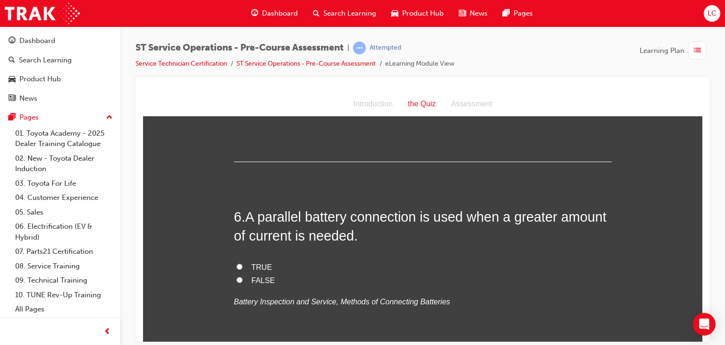
scroll to position [1086, 0]
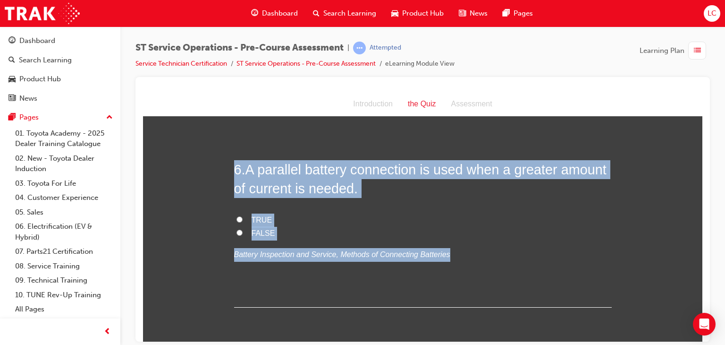
drag, startPoint x: 229, startPoint y: 165, endPoint x: 470, endPoint y: 260, distance: 259.5
click at [470, 260] on div "You must select an answer for each question before you can submit. Please note,…" at bounding box center [423, 109] width 560 height 2139
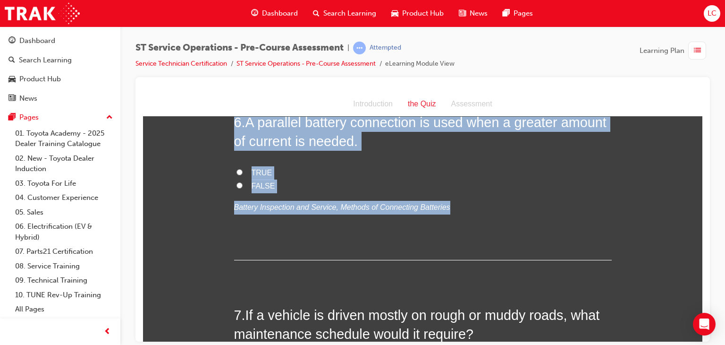
click at [397, 173] on label "TRUE" at bounding box center [423, 173] width 378 height 14
click at [243, 173] on input "TRUE" at bounding box center [240, 172] width 6 height 6
radio input "true"
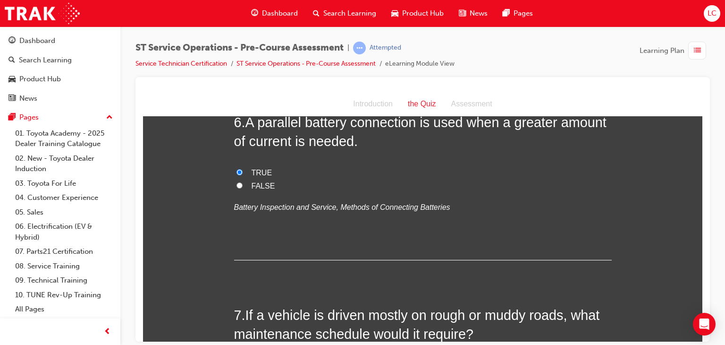
scroll to position [1086, 0]
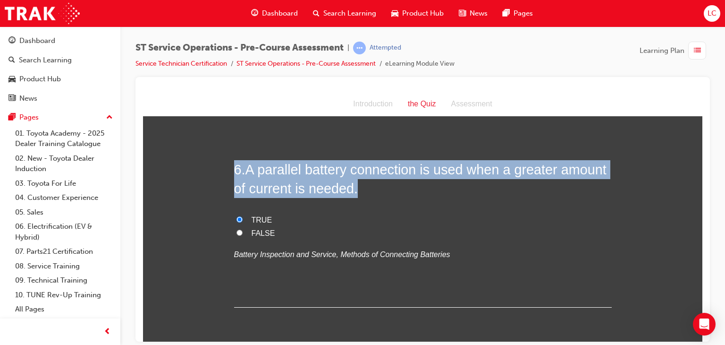
drag, startPoint x: 229, startPoint y: 167, endPoint x: 461, endPoint y: 262, distance: 250.6
click at [461, 262] on div "You must select an answer for each question before you can submit. Please note,…" at bounding box center [423, 109] width 560 height 2139
click at [530, 230] on label "FALSE" at bounding box center [423, 233] width 378 height 14
click at [243, 230] on input "FALSE" at bounding box center [240, 232] width 6 height 6
radio input "true"
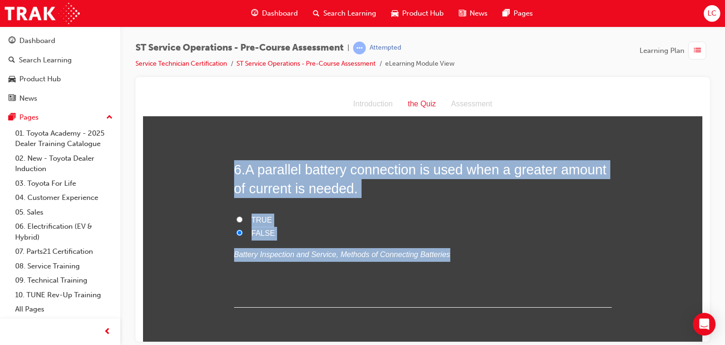
drag, startPoint x: 221, startPoint y: 157, endPoint x: 452, endPoint y: 244, distance: 246.5
click at [452, 244] on div "You must select an answer for each question before you can submit. Please note,…" at bounding box center [423, 109] width 560 height 2139
copy div "6 . A parallel battery connection is used when a greater amount of current is n…"
click at [237, 217] on input "TRUE" at bounding box center [240, 219] width 6 height 6
radio input "true"
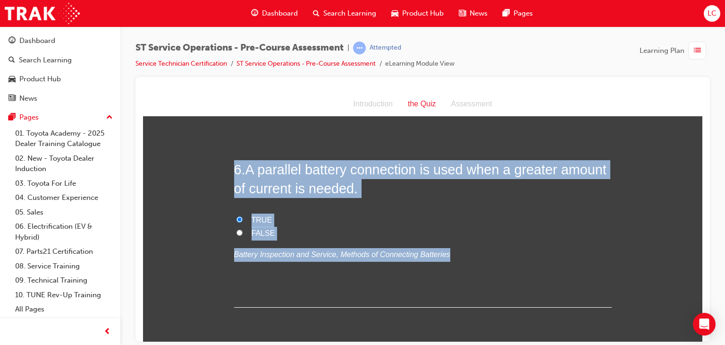
click at [156, 154] on div "You must select an answer for each question before you can submit. Please note,…" at bounding box center [423, 109] width 560 height 2139
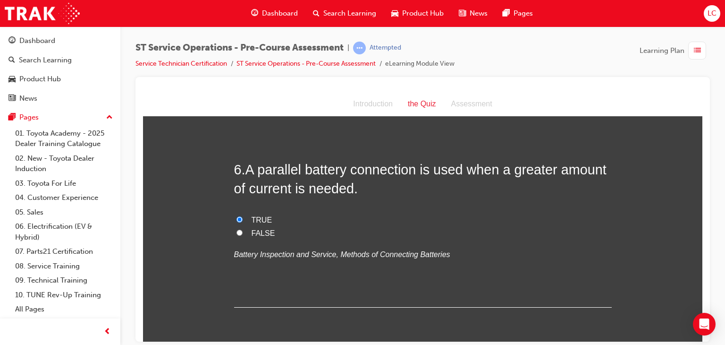
click at [508, 269] on div "6 . A parallel battery connection is used when a greater amount of current is n…" at bounding box center [423, 233] width 378 height 147
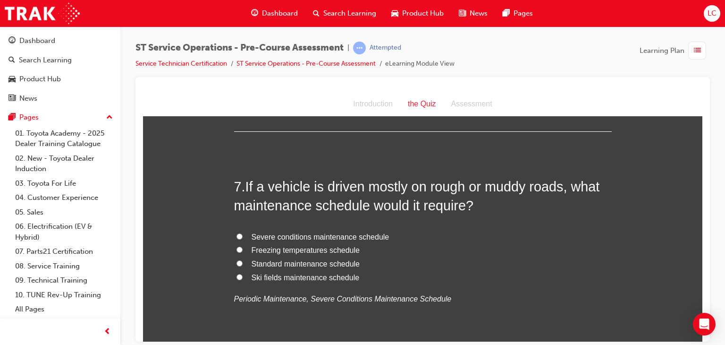
scroll to position [1309, 0]
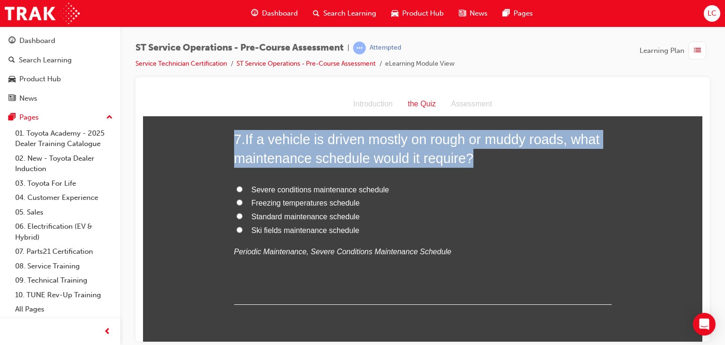
drag, startPoint x: 224, startPoint y: 129, endPoint x: 481, endPoint y: 265, distance: 290.3
copy h2 "7 . If a vehicle is driven mostly on rough or muddy roads, what maintenance sch…"
click at [237, 186] on input "Severe conditions maintenance schedule" at bounding box center [240, 189] width 6 height 6
radio input "true"
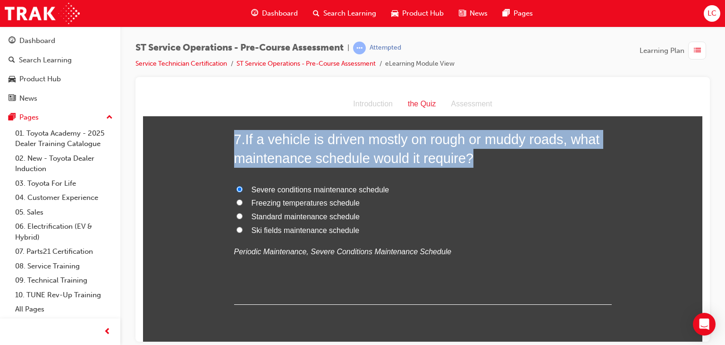
click at [459, 221] on label "Standard maintenance schedule" at bounding box center [423, 217] width 378 height 14
click at [243, 219] on input "Standard maintenance schedule" at bounding box center [240, 216] width 6 height 6
radio input "true"
click at [459, 223] on label "Ski fields maintenance schedule" at bounding box center [423, 230] width 378 height 14
click at [243, 226] on input "Ski fields maintenance schedule" at bounding box center [240, 229] width 6 height 6
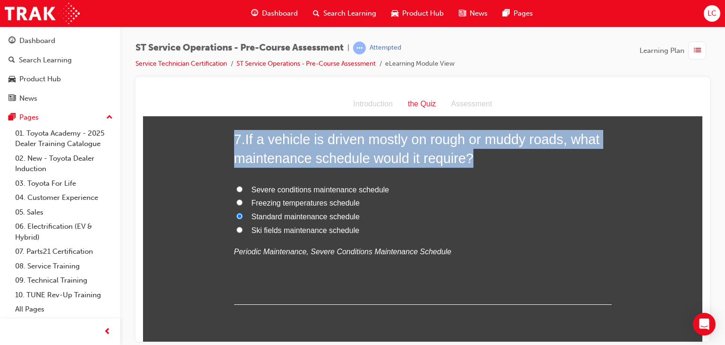
radio input "true"
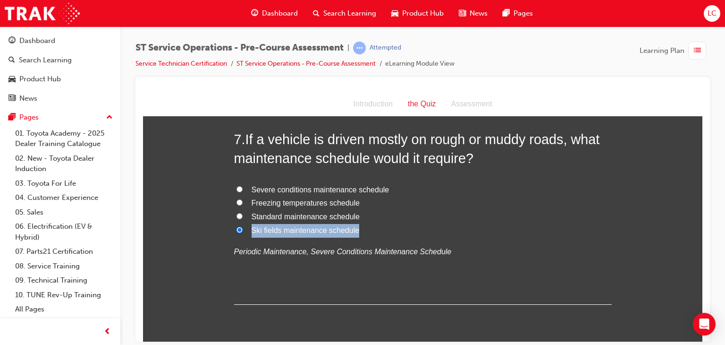
click at [457, 223] on label "Ski fields maintenance schedule" at bounding box center [423, 230] width 378 height 14
click at [243, 226] on input "Ski fields maintenance schedule" at bounding box center [240, 229] width 6 height 6
click at [236, 184] on label "Severe conditions maintenance schedule" at bounding box center [423, 190] width 378 height 14
click at [237, 186] on input "Severe conditions maintenance schedule" at bounding box center [240, 189] width 6 height 6
radio input "true"
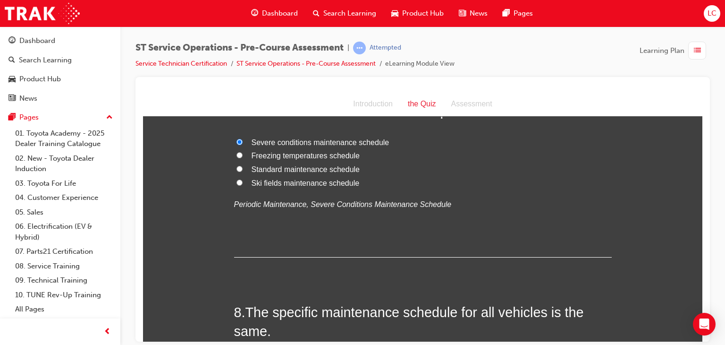
scroll to position [1498, 0]
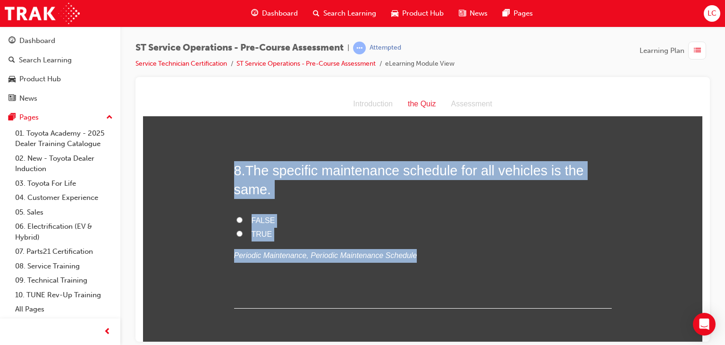
drag, startPoint x: 229, startPoint y: 164, endPoint x: 447, endPoint y: 257, distance: 237.8
copy div "8 . The specific maintenance schedule for all vehicles is the same. FALSE TRUE …"
click at [461, 237] on label "TRUE" at bounding box center [423, 234] width 378 height 14
click at [243, 236] on input "TRUE" at bounding box center [240, 233] width 6 height 6
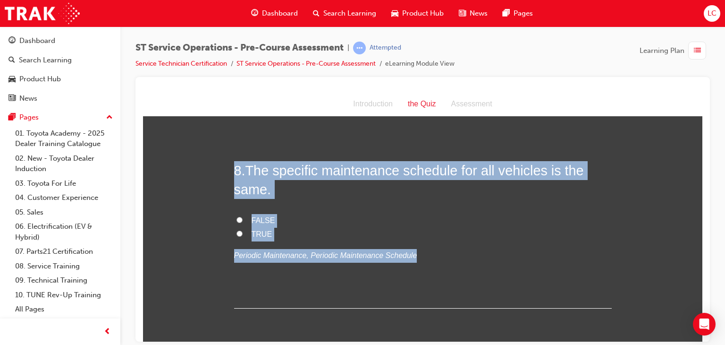
radio input "true"
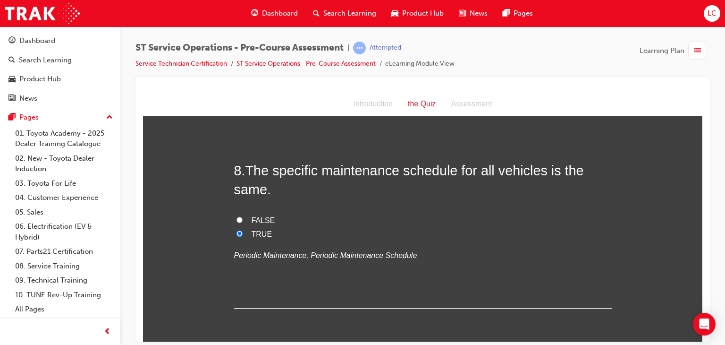
click at [237, 217] on input "FALSE" at bounding box center [240, 219] width 6 height 6
radio input "true"
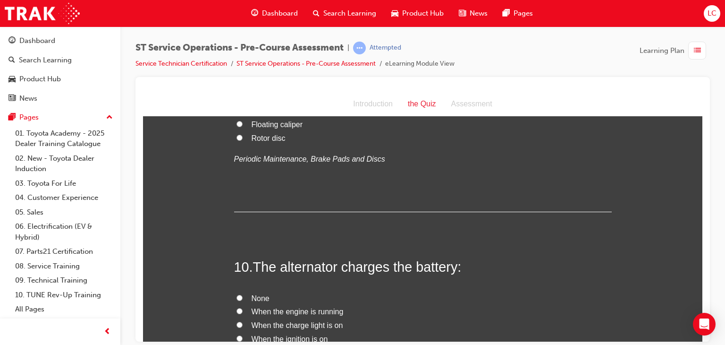
scroll to position [1687, 0]
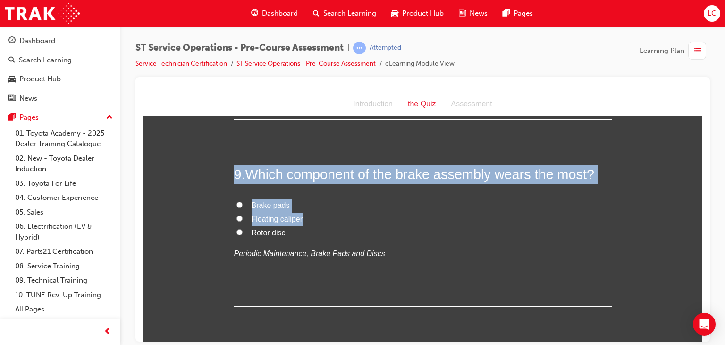
drag, startPoint x: 212, startPoint y: 161, endPoint x: 457, endPoint y: 221, distance: 252.9
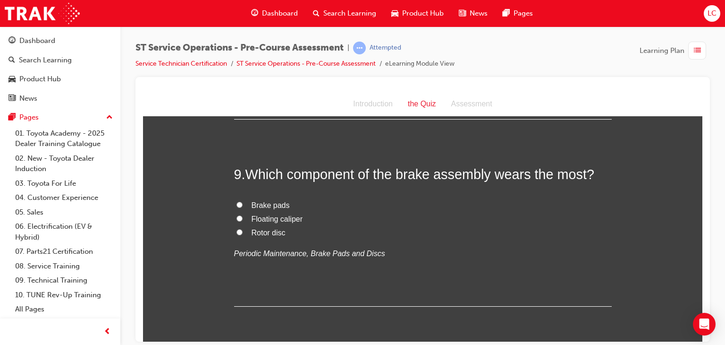
click at [245, 199] on label "Brake pads" at bounding box center [423, 205] width 378 height 14
click at [243, 201] on input "Brake pads" at bounding box center [240, 204] width 6 height 6
radio input "true"
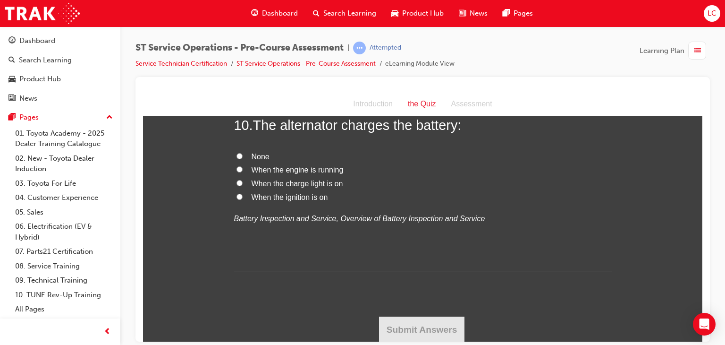
scroll to position [1876, 0]
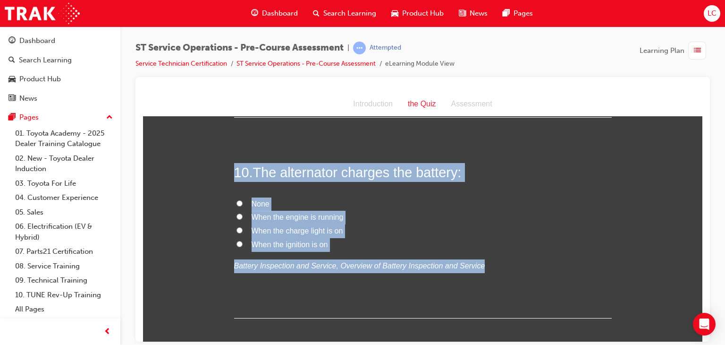
drag, startPoint x: 227, startPoint y: 166, endPoint x: 530, endPoint y: 270, distance: 320.3
copy div "10 . The alternator charges the battery: None When the engine is running When t…"
click at [237, 216] on input "When the engine is running" at bounding box center [240, 216] width 6 height 6
radio input "true"
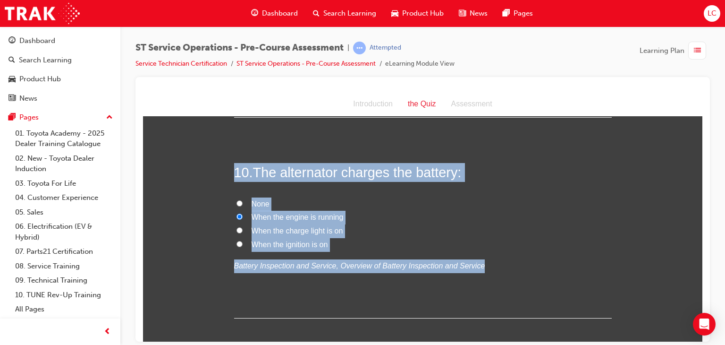
click at [425, 234] on label "When the charge light is on" at bounding box center [423, 231] width 378 height 14
click at [243, 233] on input "When the charge light is on" at bounding box center [240, 230] width 6 height 6
radio input "true"
click at [425, 234] on label "When the charge light is on" at bounding box center [423, 231] width 378 height 14
click at [243, 233] on input "When the charge light is on" at bounding box center [240, 230] width 6 height 6
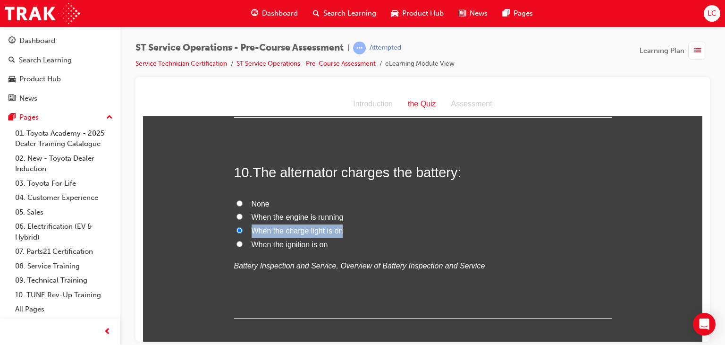
click at [425, 234] on label "When the charge light is on" at bounding box center [423, 231] width 378 height 14
click at [243, 233] on input "When the charge light is on" at bounding box center [240, 230] width 6 height 6
click at [425, 234] on label "When the charge light is on" at bounding box center [423, 231] width 378 height 14
click at [243, 233] on input "When the charge light is on" at bounding box center [240, 230] width 6 height 6
click at [255, 213] on span "When the engine is running" at bounding box center [298, 217] width 92 height 8
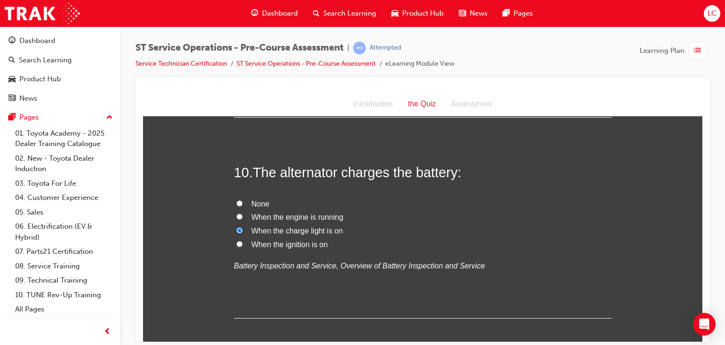
click at [243, 213] on input "When the engine is running" at bounding box center [240, 216] width 6 height 6
radio input "true"
click at [257, 216] on span "When the engine is running" at bounding box center [298, 217] width 92 height 8
click at [243, 216] on input "When the engine is running" at bounding box center [240, 216] width 6 height 6
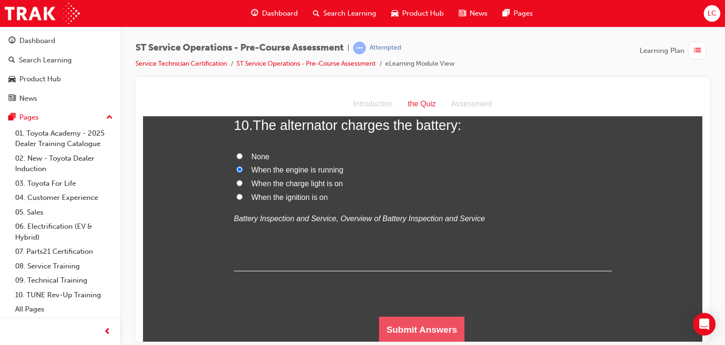
click at [441, 319] on button "Submit Answers" at bounding box center [422, 329] width 86 height 26
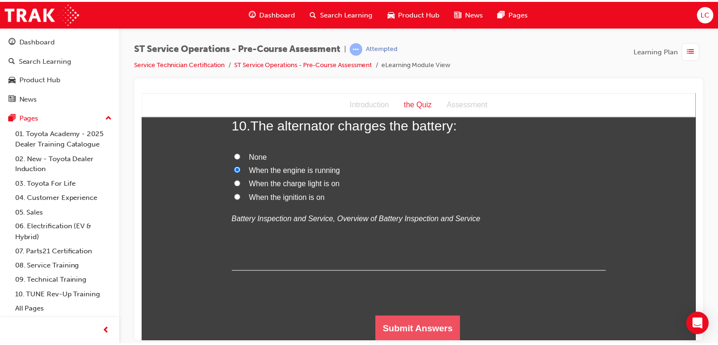
scroll to position [0, 0]
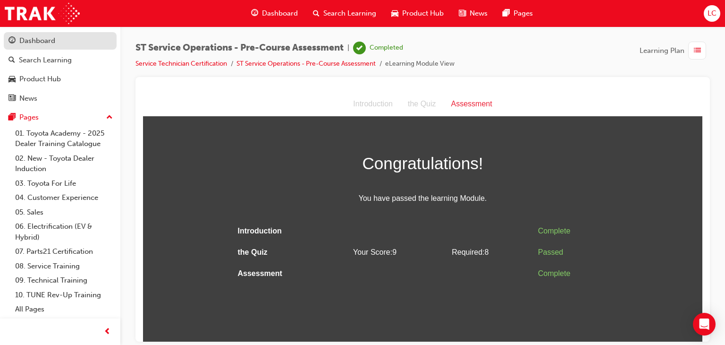
click at [32, 40] on div "Dashboard" at bounding box center [37, 40] width 36 height 11
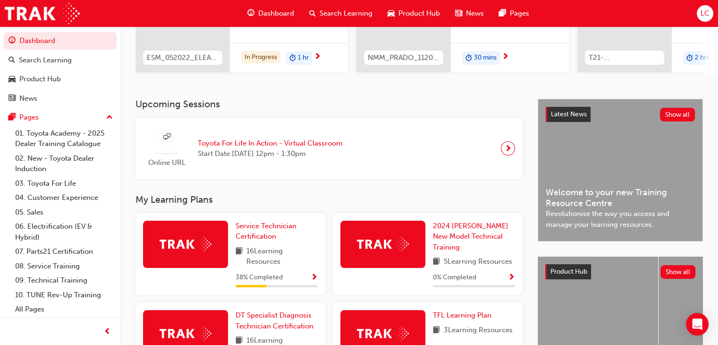
scroll to position [189, 0]
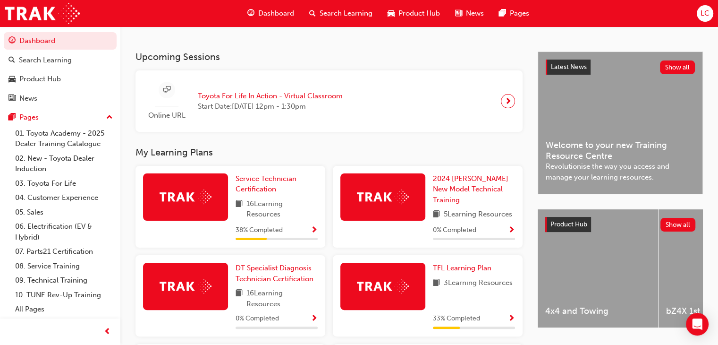
click at [212, 204] on div at bounding box center [185, 196] width 85 height 47
click at [279, 177] on span "Service Technician Certification" at bounding box center [266, 183] width 61 height 19
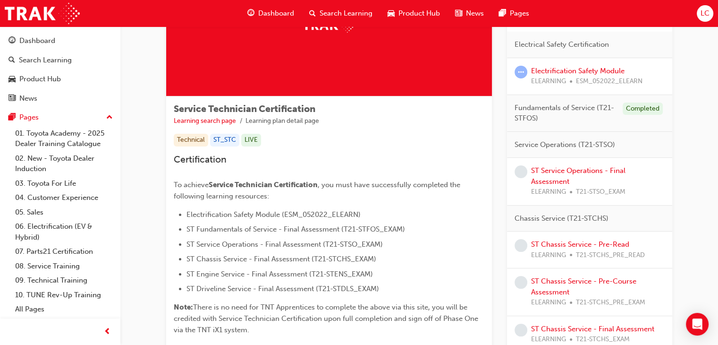
scroll to position [142, 0]
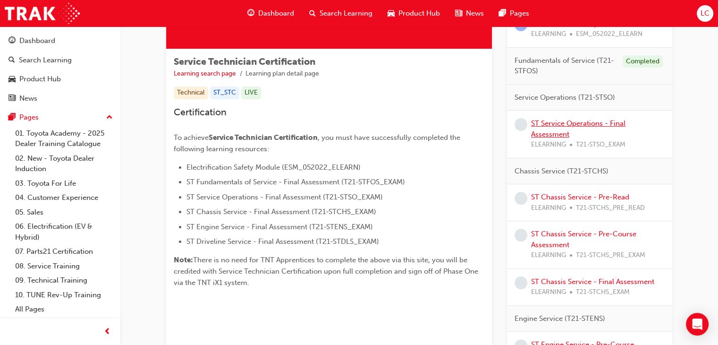
click at [547, 123] on link "ST Service Operations - Final Assessment" at bounding box center [578, 128] width 94 height 19
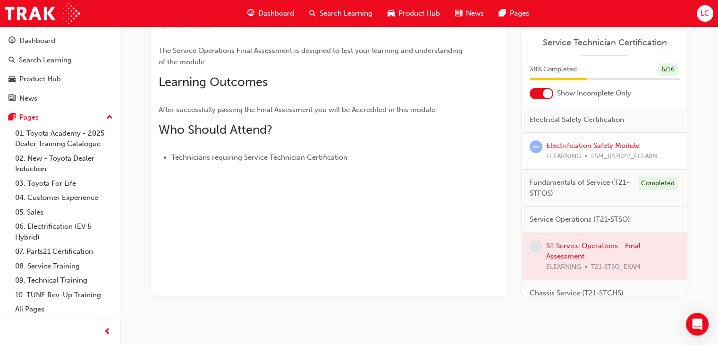
scroll to position [94, 0]
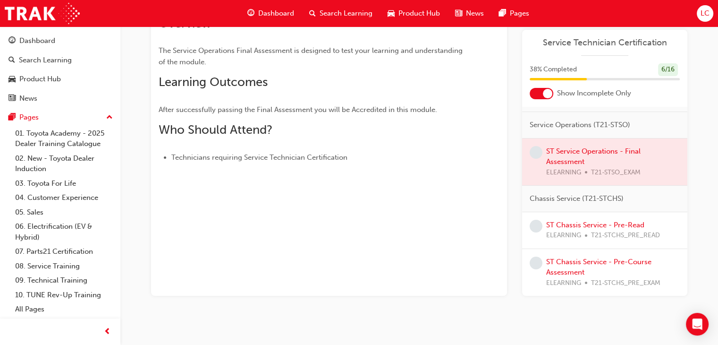
click at [567, 150] on div at bounding box center [604, 161] width 165 height 47
click at [564, 162] on div at bounding box center [604, 161] width 165 height 47
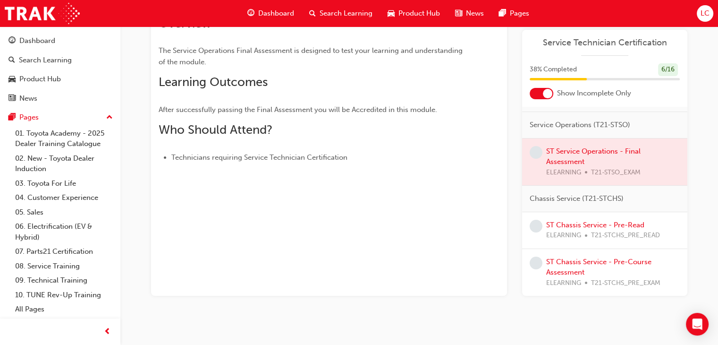
click at [564, 162] on div at bounding box center [604, 161] width 165 height 47
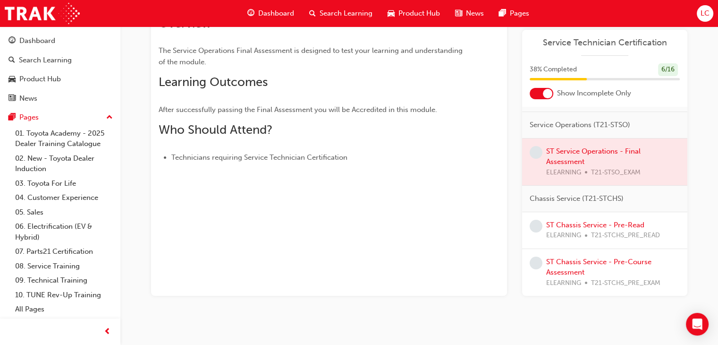
click at [569, 143] on div at bounding box center [604, 161] width 165 height 47
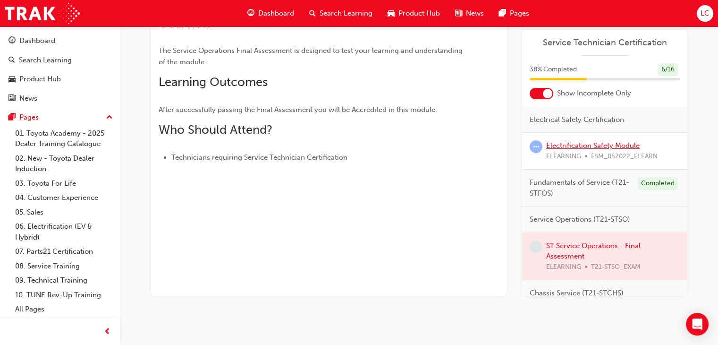
click at [584, 143] on link "Electrification Safety Module" at bounding box center [593, 145] width 94 height 9
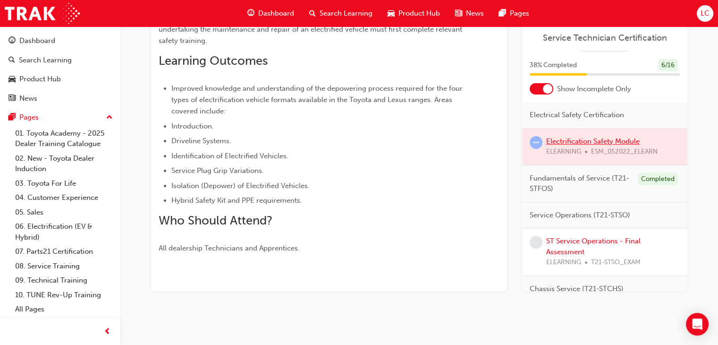
scroll to position [47, 0]
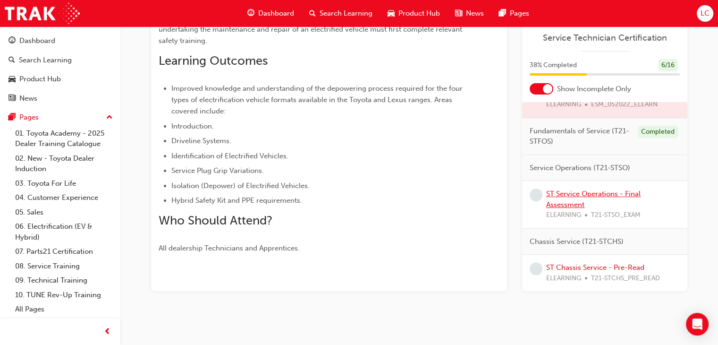
click at [600, 190] on link "ST Service Operations - Final Assessment" at bounding box center [593, 198] width 94 height 19
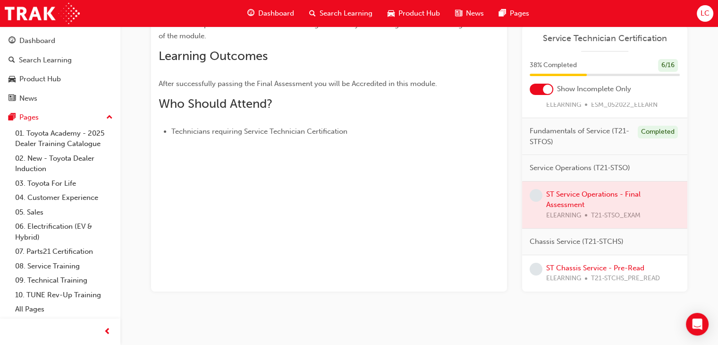
click at [557, 194] on div at bounding box center [604, 204] width 165 height 47
click at [557, 193] on div at bounding box center [604, 204] width 165 height 47
click at [567, 194] on div at bounding box center [604, 204] width 165 height 47
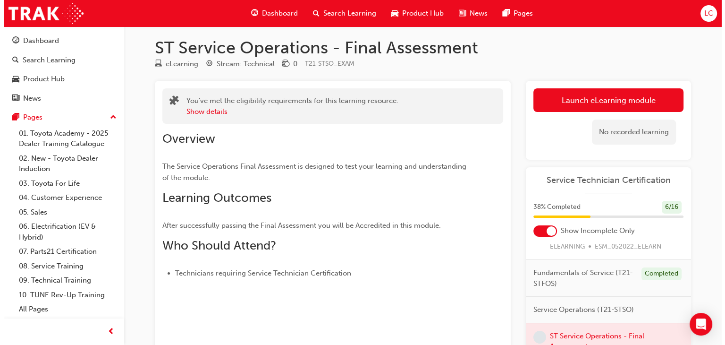
scroll to position [0, 0]
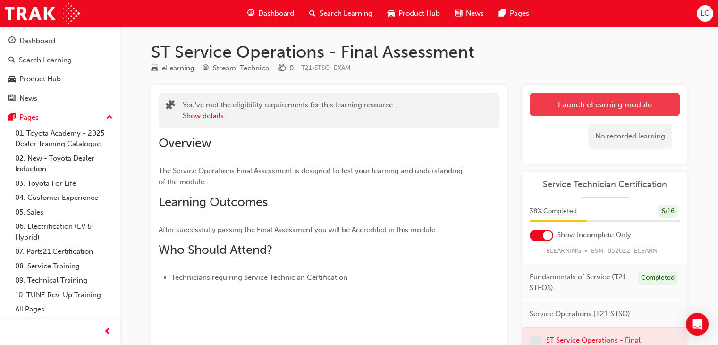
click at [627, 111] on link "Launch eLearning module" at bounding box center [605, 105] width 150 height 24
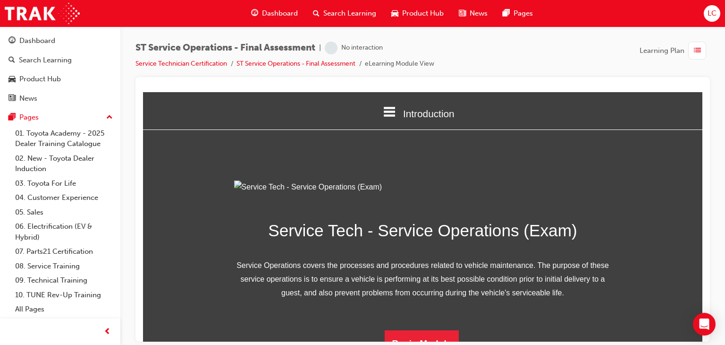
scroll to position [119, 0]
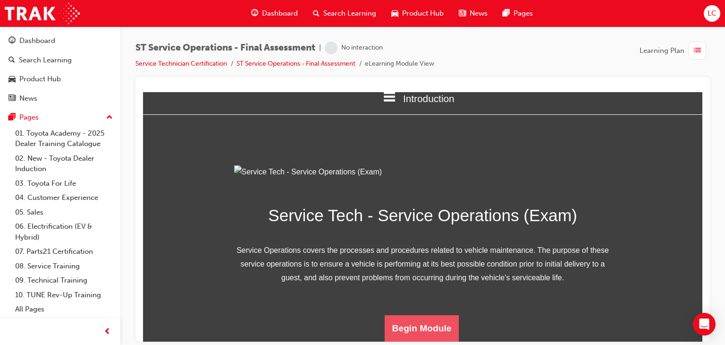
click at [431, 333] on button "Begin Module" at bounding box center [422, 328] width 75 height 26
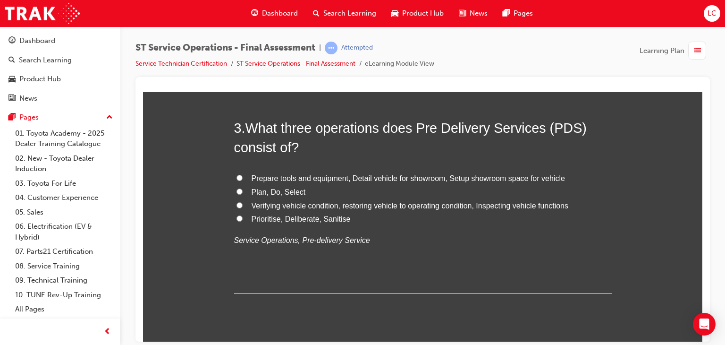
scroll to position [0, 0]
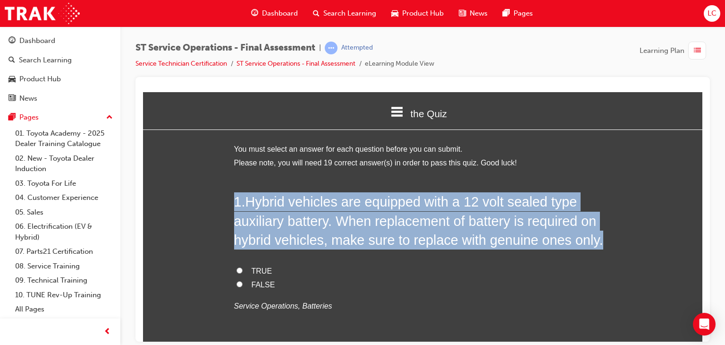
drag, startPoint x: 274, startPoint y: 235, endPoint x: 382, endPoint y: 330, distance: 143.5
click at [238, 281] on input "FALSE" at bounding box center [240, 284] width 6 height 6
radio input "true"
click at [392, 278] on label "FALSE" at bounding box center [423, 285] width 378 height 14
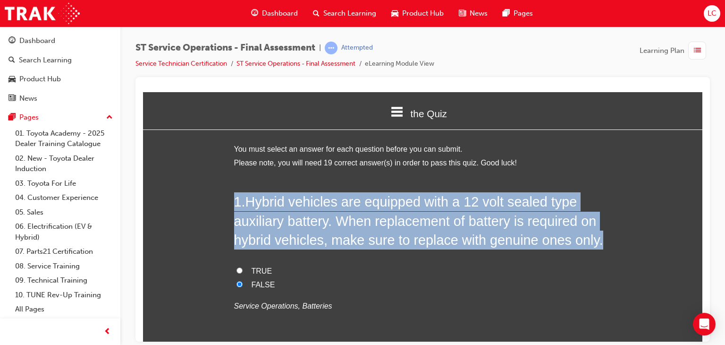
click at [243, 281] on input "FALSE" at bounding box center [240, 284] width 6 height 6
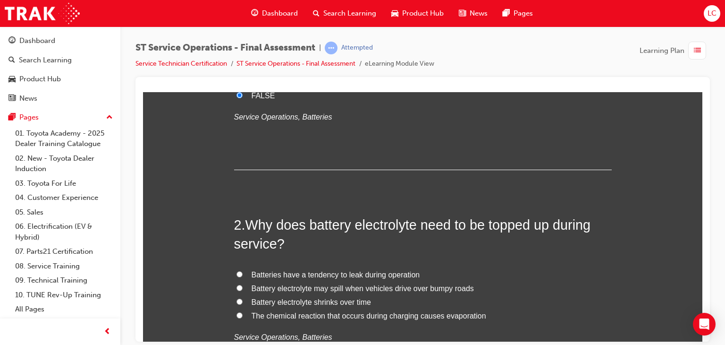
scroll to position [283, 0]
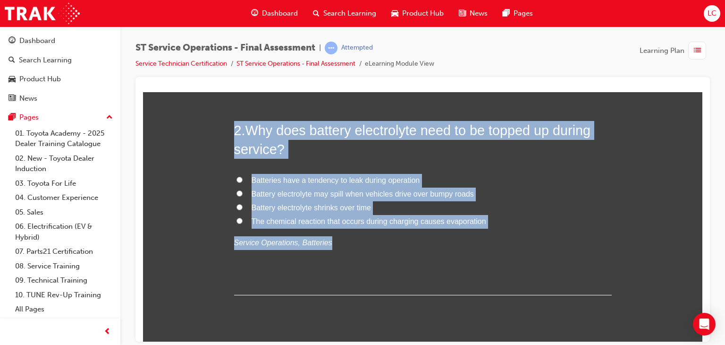
drag, startPoint x: 237, startPoint y: 124, endPoint x: 431, endPoint y: 241, distance: 226.9
copy div "2 . Why does battery electrolyte need to be topped up during service? Batteries…"
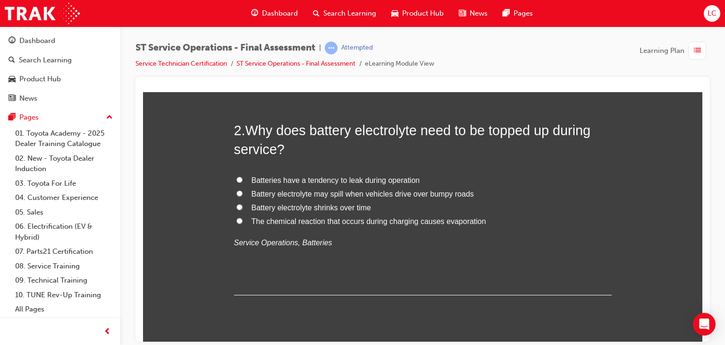
click at [237, 219] on input "The chemical reaction that occurs during charging causes evaporation" at bounding box center [240, 220] width 6 height 6
radio input "true"
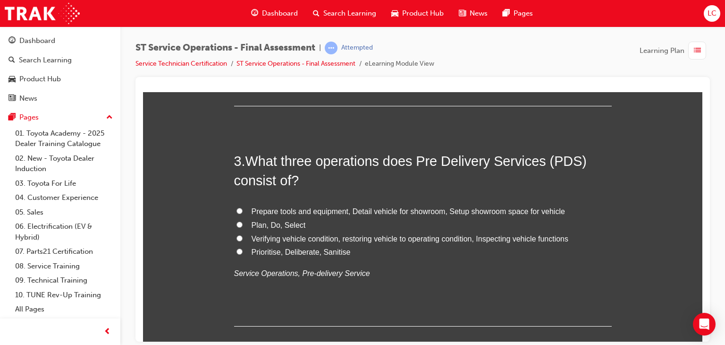
scroll to position [519, 0]
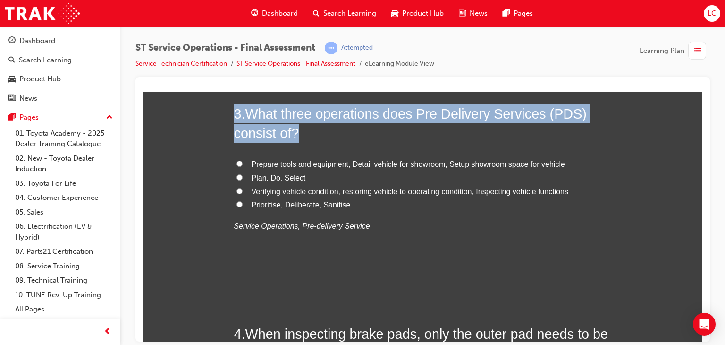
drag, startPoint x: 234, startPoint y: 107, endPoint x: 417, endPoint y: 240, distance: 225.9
click at [417, 240] on div "3 . What three operations does Pre Delivery Services (PDS) consist of? Prepare …" at bounding box center [423, 191] width 378 height 175
